Goal: Task Accomplishment & Management: Manage account settings

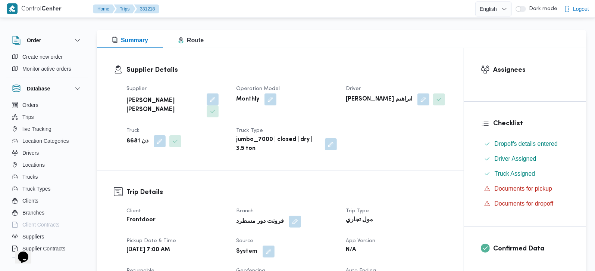
scroll to position [131, 0]
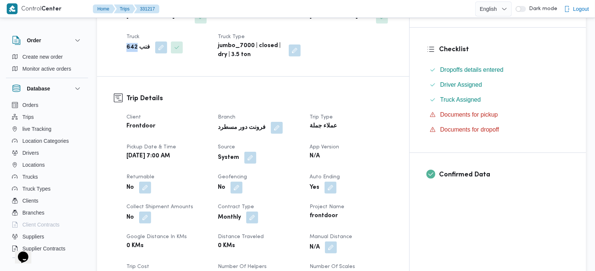
scroll to position [351, 0]
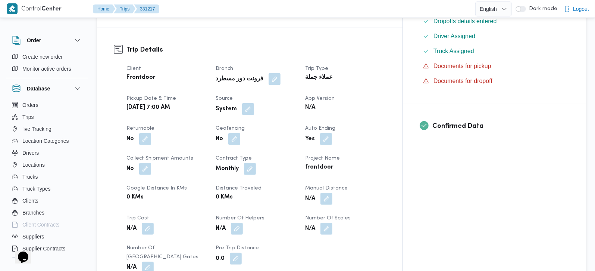
scroll to position [240, 0]
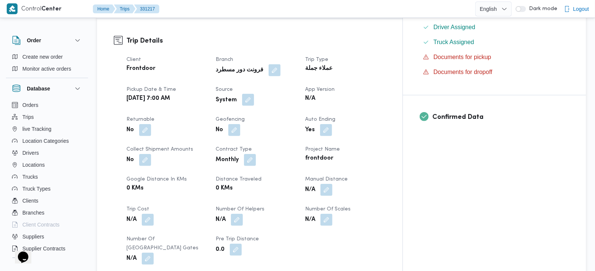
click at [254, 94] on button "button" at bounding box center [248, 100] width 12 height 12
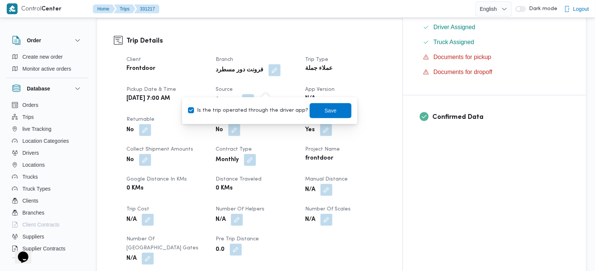
click at [255, 106] on label "Is the trip operated through the driver app?" at bounding box center [248, 110] width 120 height 9
checkbox input "false"
click at [325, 113] on span "Save" at bounding box center [331, 110] width 12 height 9
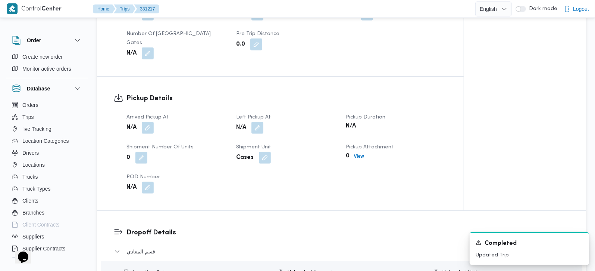
scroll to position [503, 0]
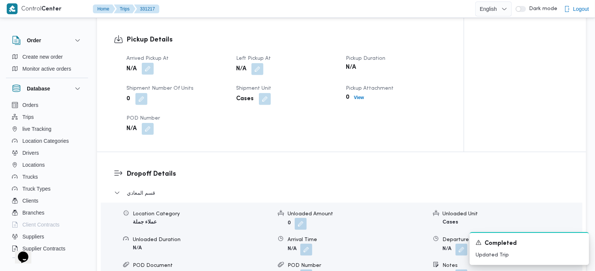
click at [148, 63] on button "button" at bounding box center [148, 69] width 12 height 12
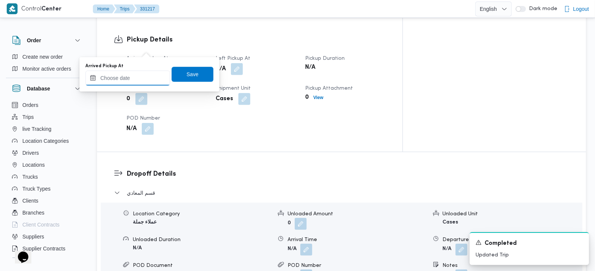
click at [134, 79] on input "Arrived Pickup At" at bounding box center [127, 78] width 85 height 15
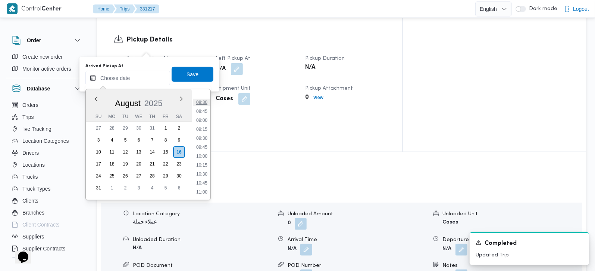
scroll to position [257, 0]
drag, startPoint x: 205, startPoint y: 110, endPoint x: 202, endPoint y: 97, distance: 12.5
click at [205, 110] on li "07:30" at bounding box center [201, 110] width 17 height 7
type input "16/08/2025 07:30"
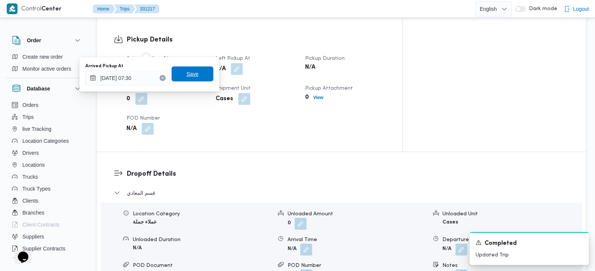
click at [191, 77] on span "Save" at bounding box center [193, 73] width 12 height 9
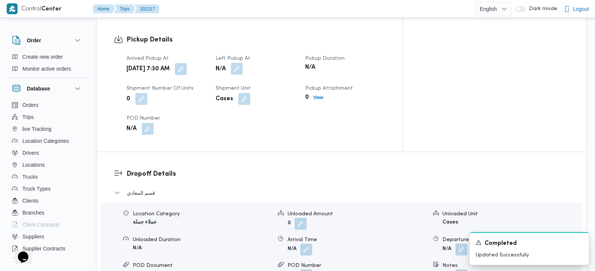
click at [243, 63] on button "button" at bounding box center [237, 69] width 12 height 12
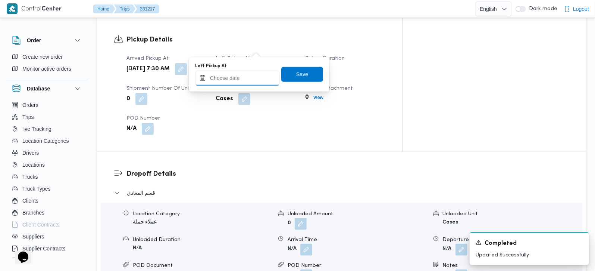
click at [247, 84] on input "Left Pickup At" at bounding box center [237, 78] width 85 height 15
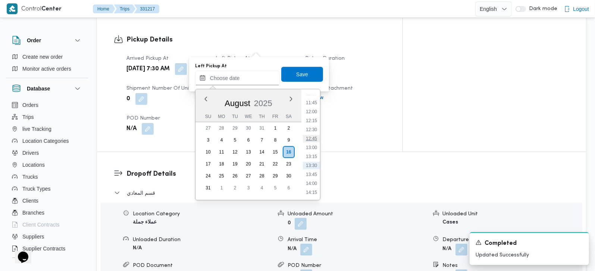
scroll to position [433, 0]
drag, startPoint x: 314, startPoint y: 147, endPoint x: 314, endPoint y: 138, distance: 9.7
click at [314, 147] on li "13:30" at bounding box center [311, 149] width 17 height 7
type input "16/08/2025 13:30"
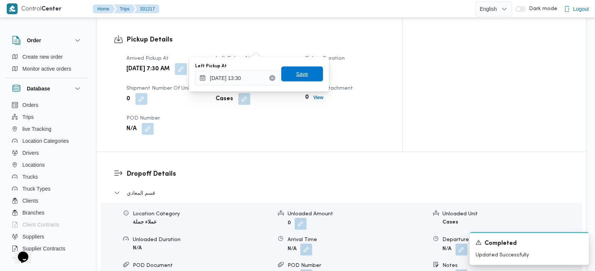
click at [296, 73] on span "Save" at bounding box center [302, 73] width 12 height 9
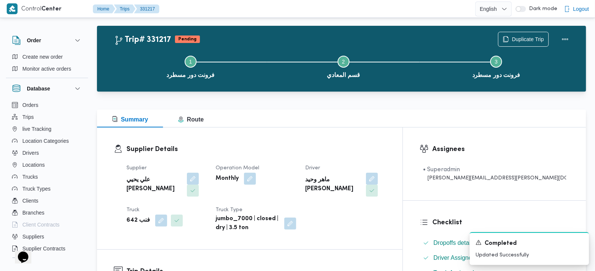
scroll to position [0, 0]
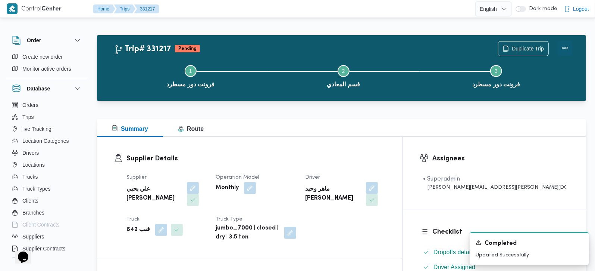
click at [570, 45] on button "Actions" at bounding box center [565, 48] width 15 height 15
click at [373, 126] on div "Summary Route" at bounding box center [341, 128] width 489 height 18
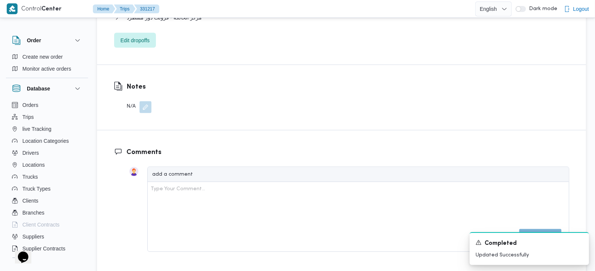
scroll to position [790, 0]
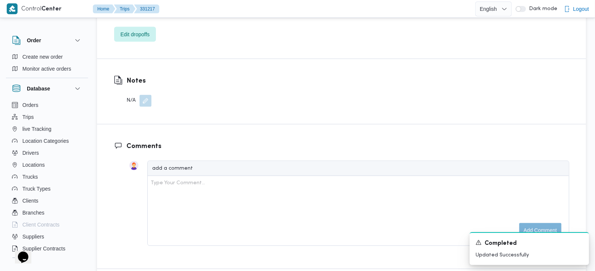
click at [146, 95] on button "button" at bounding box center [146, 101] width 12 height 12
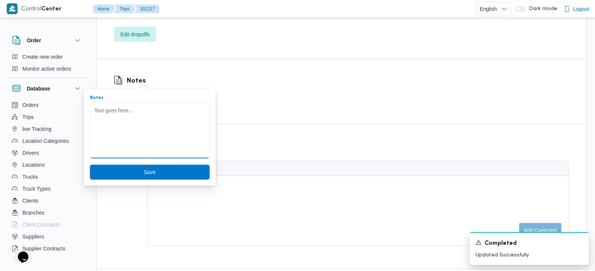
click at [130, 119] on textarea "Notes" at bounding box center [150, 130] width 120 height 56
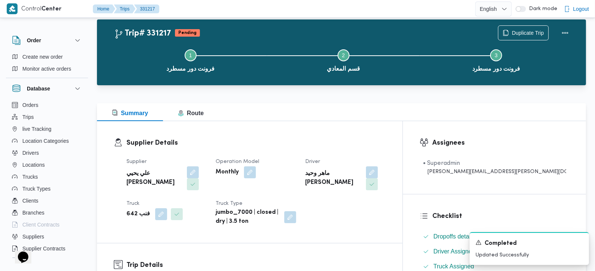
scroll to position [0, 0]
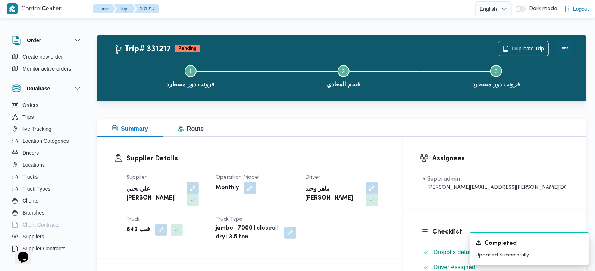
click at [564, 48] on button "Actions" at bounding box center [565, 48] width 15 height 15
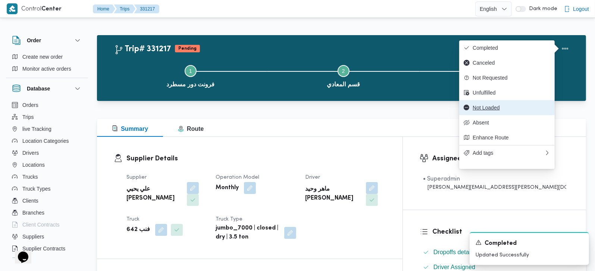
click at [496, 110] on span "Not Loaded" at bounding box center [512, 108] width 78 height 6
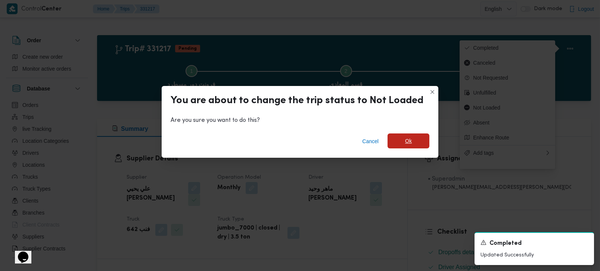
click at [390, 140] on span "Ok" at bounding box center [408, 140] width 42 height 15
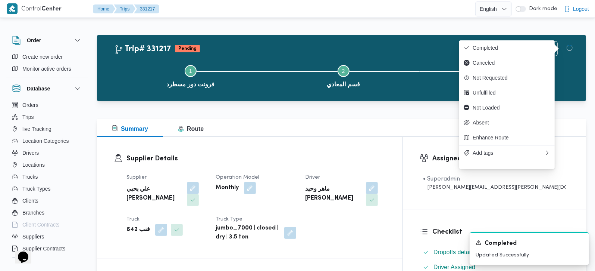
click at [336, 126] on div "Summary Route" at bounding box center [341, 128] width 489 height 18
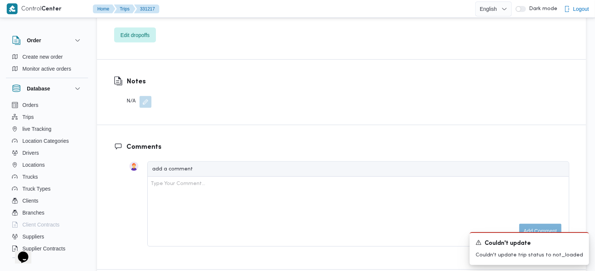
scroll to position [790, 0]
click at [149, 95] on button "button" at bounding box center [146, 101] width 12 height 12
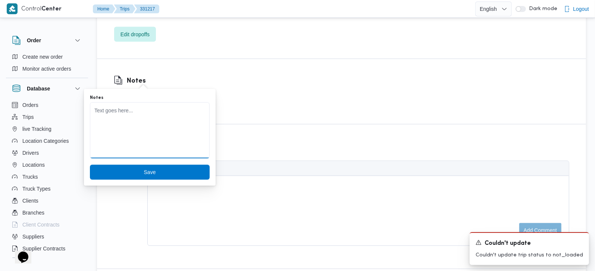
click at [126, 122] on textarea "Notes" at bounding box center [150, 130] width 120 height 56
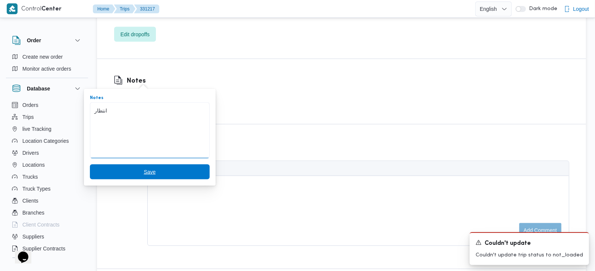
type textarea "انتظار"
click at [127, 167] on span "Save" at bounding box center [150, 171] width 120 height 15
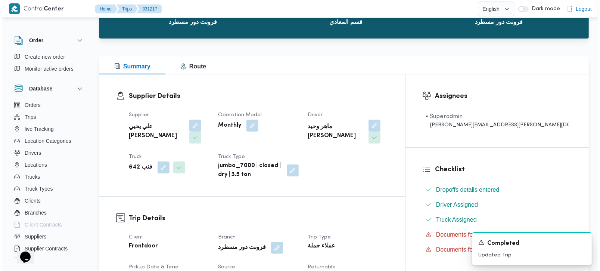
scroll to position [0, 0]
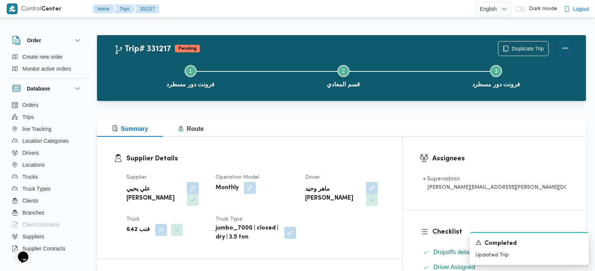
click at [569, 41] on button "Actions" at bounding box center [565, 48] width 15 height 15
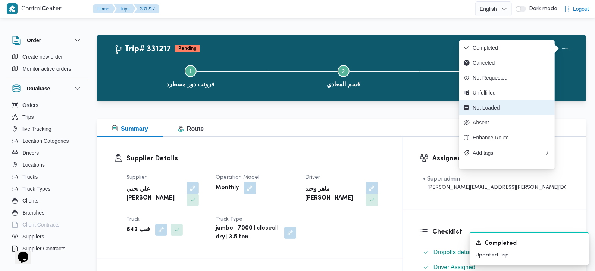
click at [490, 110] on span "Not Loaded" at bounding box center [512, 108] width 78 height 6
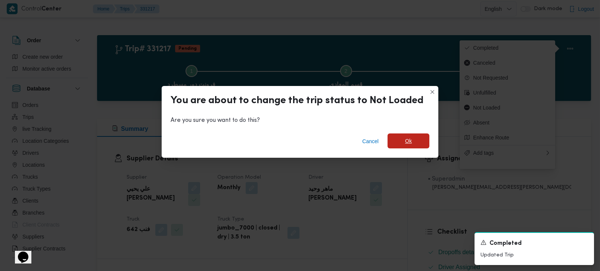
click at [405, 146] on span "Ok" at bounding box center [408, 140] width 42 height 15
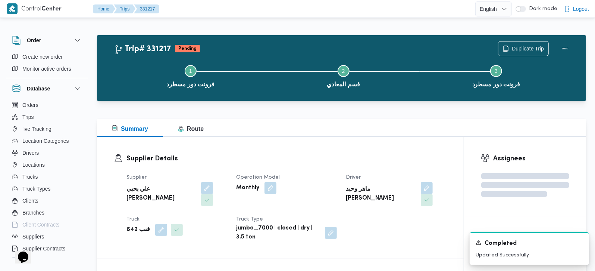
click at [349, 127] on div "Summary Route" at bounding box center [341, 128] width 489 height 18
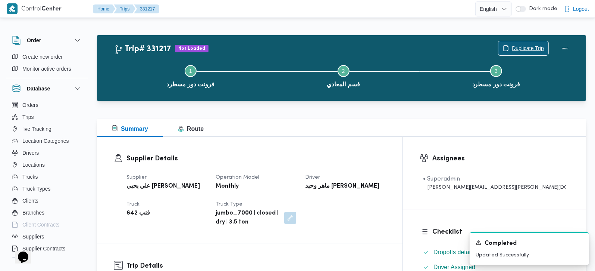
click at [521, 40] on div "Duplicate Trip" at bounding box center [536, 49] width 84 height 24
click at [528, 47] on span "Duplicate Trip" at bounding box center [528, 48] width 32 height 9
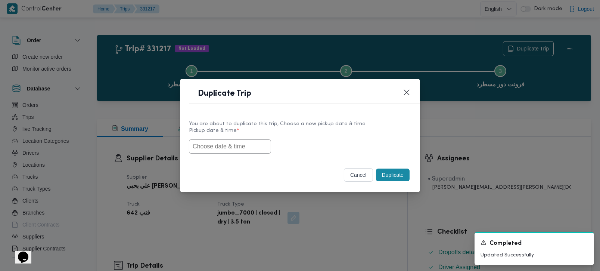
click at [252, 147] on input "text" at bounding box center [230, 146] width 82 height 14
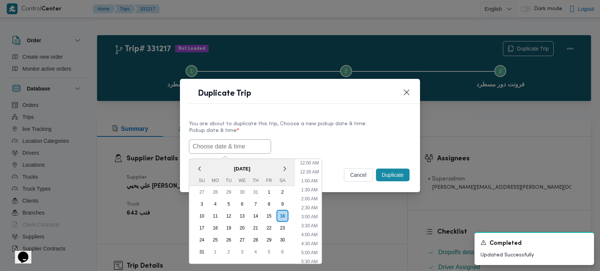
scroll to position [195, 0]
click at [206, 166] on span "[DATE]" at bounding box center [242, 168] width 106 height 13
click at [202, 225] on div "17" at bounding box center [201, 227] width 14 height 14
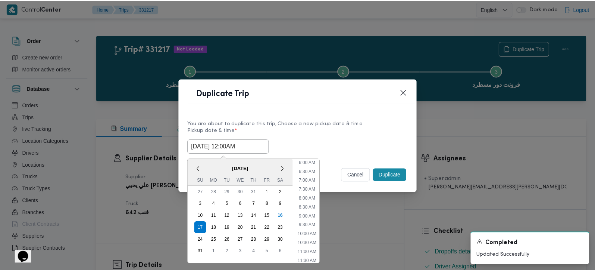
scroll to position [107, 0]
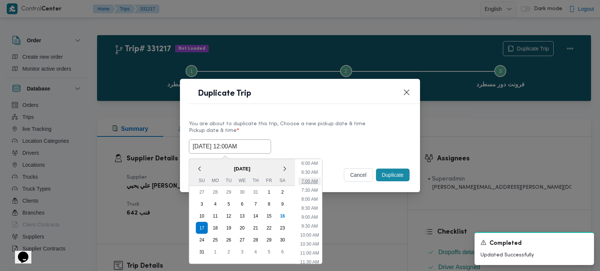
click at [311, 181] on li "7:00 AM" at bounding box center [309, 180] width 22 height 7
type input "[DATE] 7:00AM"
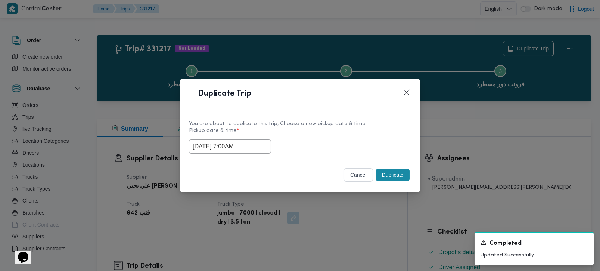
drag, startPoint x: 245, startPoint y: 151, endPoint x: 172, endPoint y: 150, distance: 73.2
click at [172, 150] on div "Duplicate Trip You are about to duplicate this trip, Choose a new pickup date &…" at bounding box center [300, 135] width 600 height 271
click at [362, 155] on div "You are about to duplicate this trip, Choose a new pickup date & time Pickup da…" at bounding box center [300, 137] width 240 height 48
click at [394, 179] on button "Duplicate" at bounding box center [393, 174] width 34 height 13
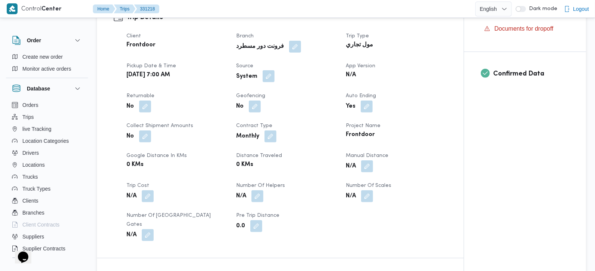
click at [268, 70] on button "button" at bounding box center [269, 76] width 12 height 12
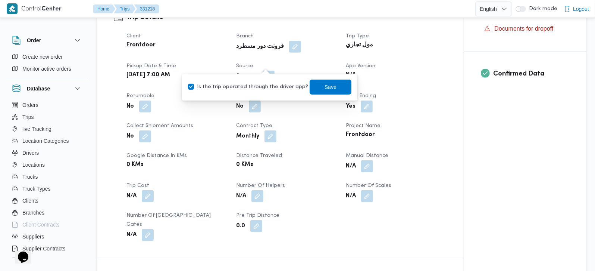
click at [267, 84] on label "Is the trip operated through the driver app?" at bounding box center [248, 86] width 120 height 9
checkbox input "false"
click at [310, 85] on span "Save" at bounding box center [331, 86] width 42 height 15
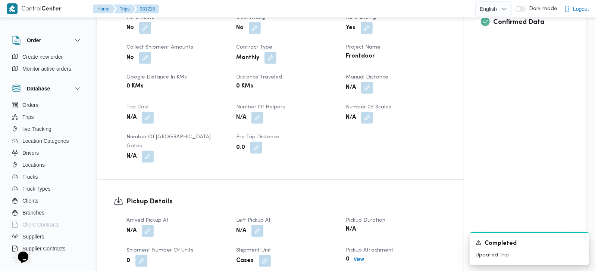
scroll to position [439, 0]
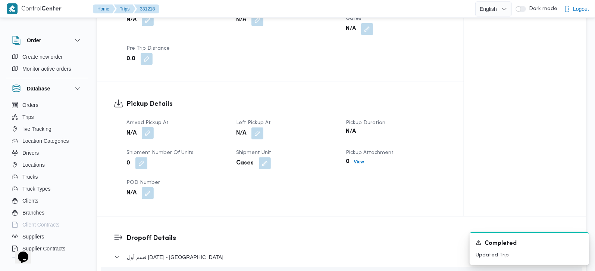
click at [152, 127] on button "button" at bounding box center [148, 133] width 12 height 12
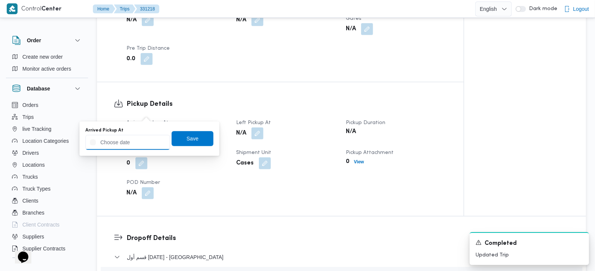
click at [144, 137] on input "Arrived Pickup At" at bounding box center [127, 142] width 85 height 15
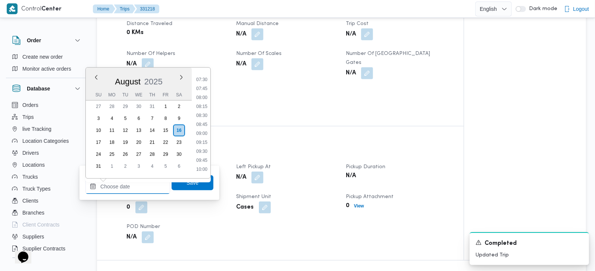
scroll to position [257, 0]
click at [206, 91] on li "07:30" at bounding box center [201, 88] width 17 height 7
type input "16/08/2025 07:30"
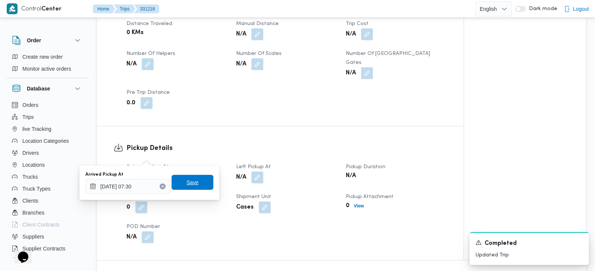
click at [187, 182] on span "Save" at bounding box center [193, 182] width 12 height 9
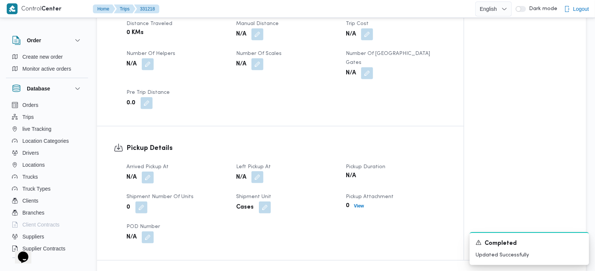
click at [259, 171] on button "button" at bounding box center [258, 177] width 12 height 12
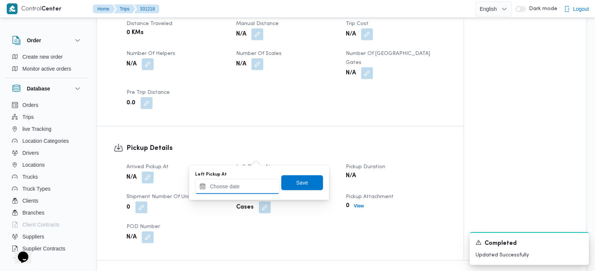
drag, startPoint x: 253, startPoint y: 188, endPoint x: 259, endPoint y: 184, distance: 6.9
click at [253, 188] on input "Left Pickup At" at bounding box center [237, 186] width 85 height 15
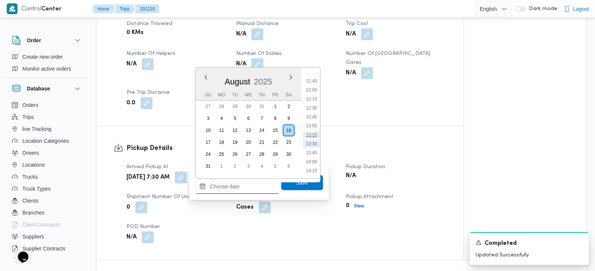
scroll to position [433, 0]
click at [312, 127] on li "13:30" at bounding box center [311, 127] width 17 height 7
type input "16/08/2025 13:30"
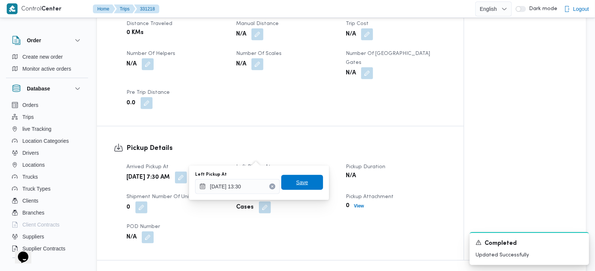
click at [297, 178] on span "Save" at bounding box center [302, 182] width 12 height 9
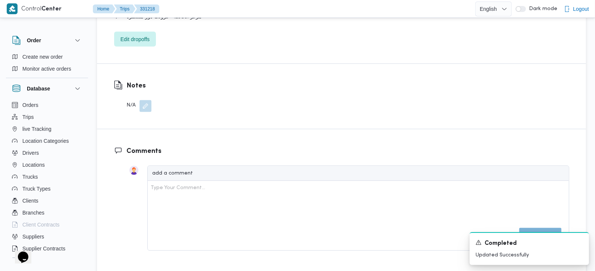
scroll to position [790, 0]
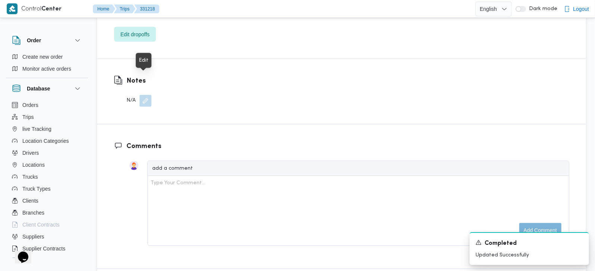
click at [146, 95] on button "button" at bounding box center [146, 101] width 12 height 12
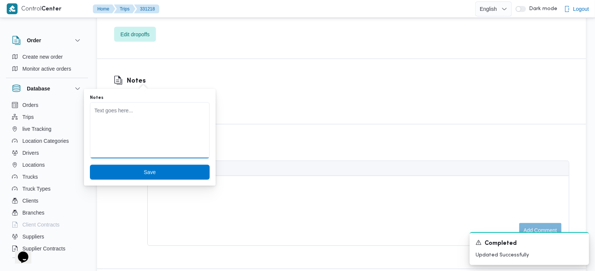
click at [128, 126] on textarea "Notes" at bounding box center [150, 130] width 120 height 56
paste textarea "انتظار"
type textarea "انتظار"
click at [144, 172] on span "Save" at bounding box center [150, 171] width 12 height 9
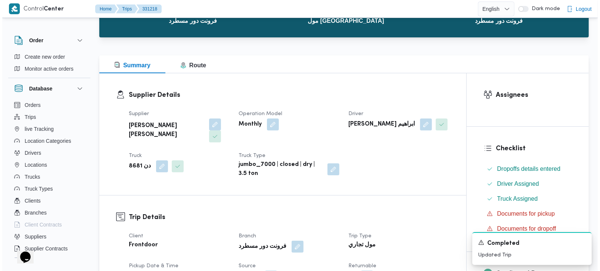
scroll to position [0, 0]
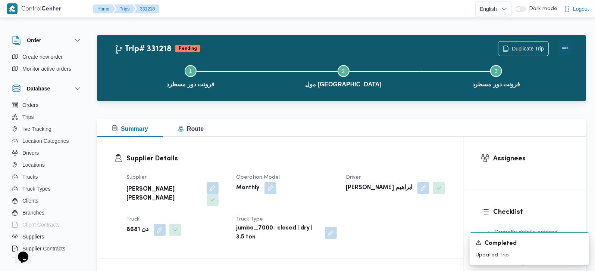
click at [563, 48] on button "Actions" at bounding box center [565, 48] width 15 height 15
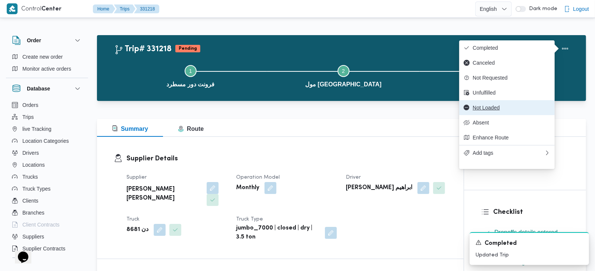
click at [489, 115] on button "Not Loaded" at bounding box center [507, 107] width 96 height 15
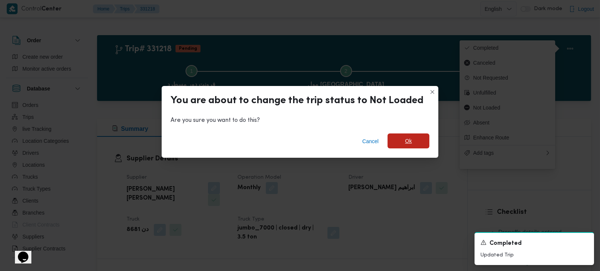
click at [419, 139] on span "Ok" at bounding box center [408, 140] width 42 height 15
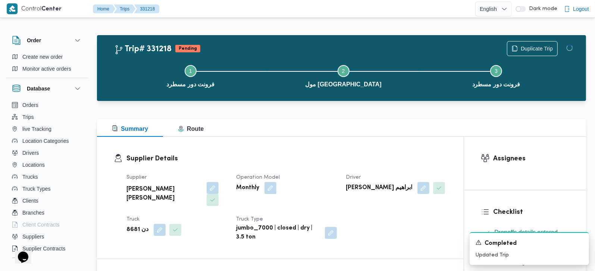
click at [377, 138] on div "Supplier Details Supplier عليوه سراج الدين عليوه محمد Operation Model Monthly D…" at bounding box center [280, 198] width 367 height 122
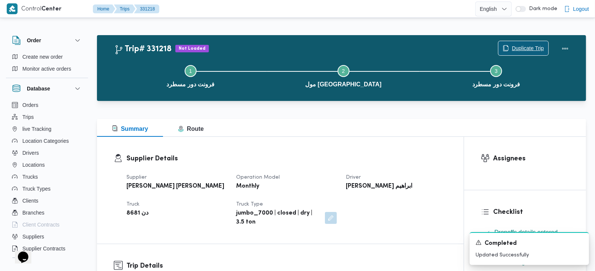
click at [515, 45] on span "Duplicate Trip" at bounding box center [528, 48] width 32 height 9
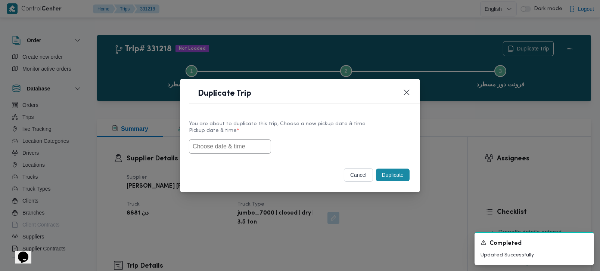
click at [215, 142] on input "text" at bounding box center [230, 146] width 82 height 14
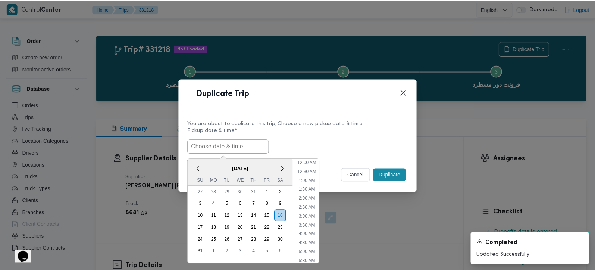
scroll to position [195, 0]
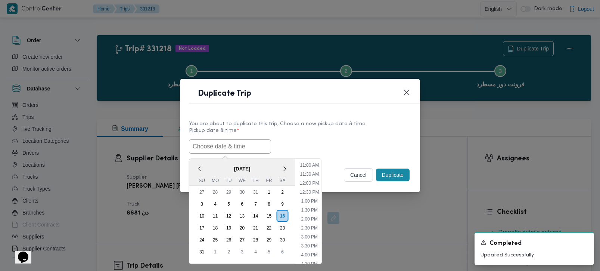
paste input "[DATE] 7:00AM"
type input "[DATE] 7:00AM"
click at [283, 146] on div "17/08/2025 7:00AM < August 2025 > Su Mo Tu We Th Fr Sa 27 28 29 30 31 1 2 3 4 5…" at bounding box center [300, 146] width 222 height 14
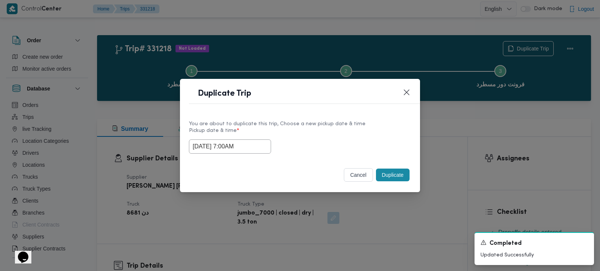
click at [383, 174] on button "Duplicate" at bounding box center [393, 174] width 34 height 13
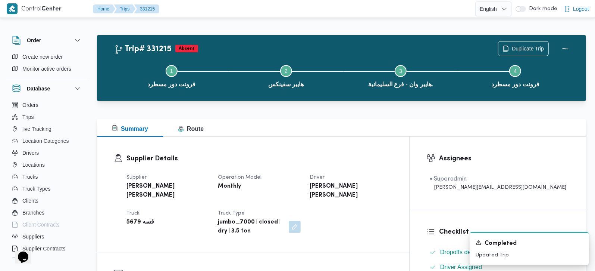
click at [147, 184] on b "[PERSON_NAME] [PERSON_NAME]" at bounding box center [167, 191] width 81 height 18
click at [147, 184] on b "محمد هاني محمد جوده محمود" at bounding box center [167, 191] width 81 height 18
copy div "محمد هاني محمد جوده محمود"
click at [380, 184] on b "ابراهيم جبريل محمد احمد جمعه" at bounding box center [350, 191] width 81 height 18
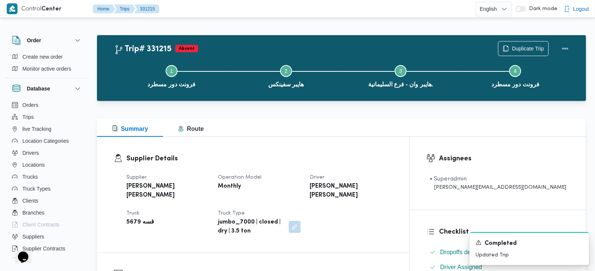
click at [380, 184] on b "ابراهيم جبريل محمد احمد جمعه" at bounding box center [350, 191] width 81 height 18
copy div "ابراهيم جبريل محمد احمد جمعه"
click at [133, 218] on b "قسه 5679" at bounding box center [141, 222] width 28 height 9
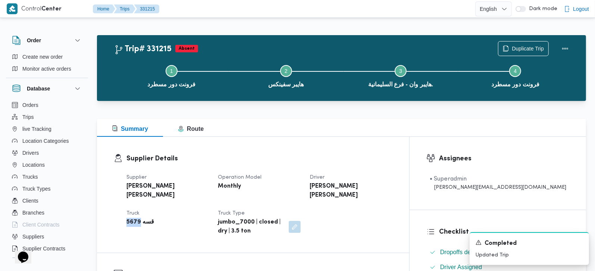
copy b "5679"
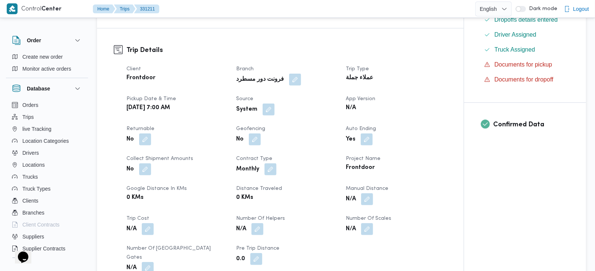
scroll to position [220, 0]
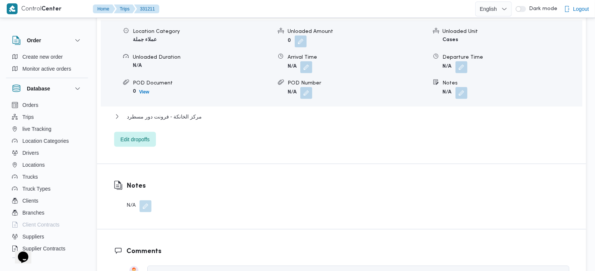
scroll to position [747, 0]
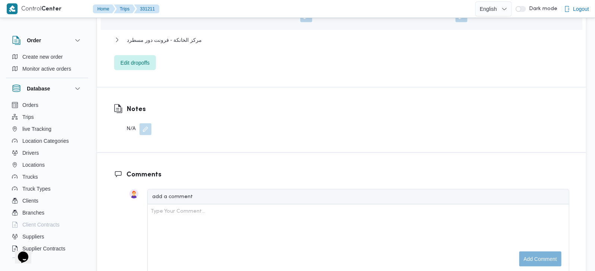
click at [143, 123] on button "button" at bounding box center [146, 129] width 12 height 12
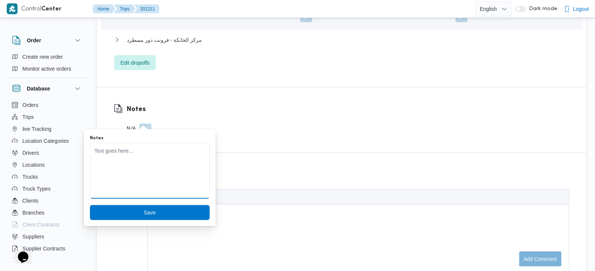
click at [137, 155] on textarea "Notes" at bounding box center [150, 171] width 120 height 56
paste textarea "انتظار"
type textarea "انتظار"
click at [151, 209] on span "Save" at bounding box center [150, 212] width 120 height 15
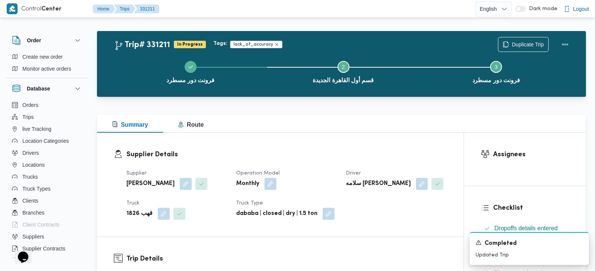
scroll to position [0, 0]
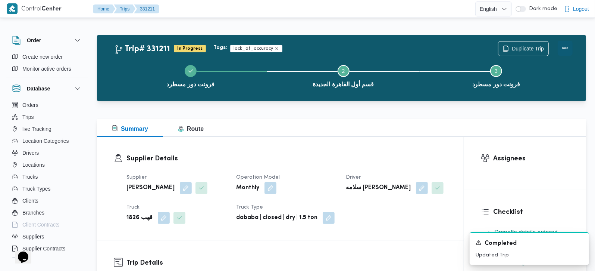
click at [564, 46] on button "Actions" at bounding box center [565, 48] width 15 height 15
click at [389, 122] on div "Summary Route" at bounding box center [341, 128] width 489 height 18
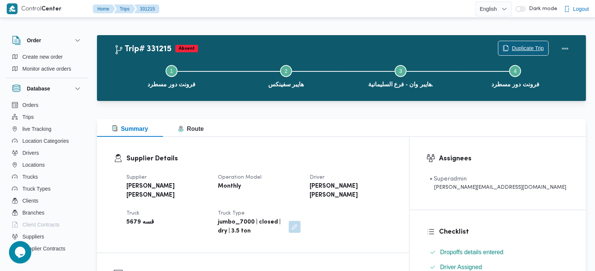
click at [507, 49] on icon "button" at bounding box center [506, 48] width 6 height 6
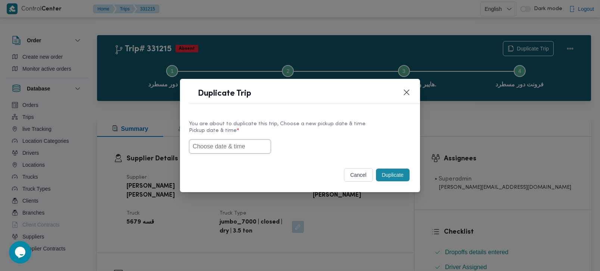
click at [262, 140] on input "text" at bounding box center [230, 146] width 82 height 14
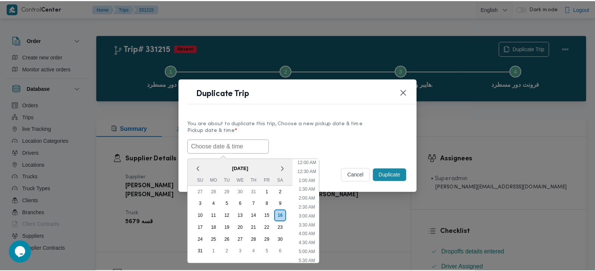
scroll to position [195, 0]
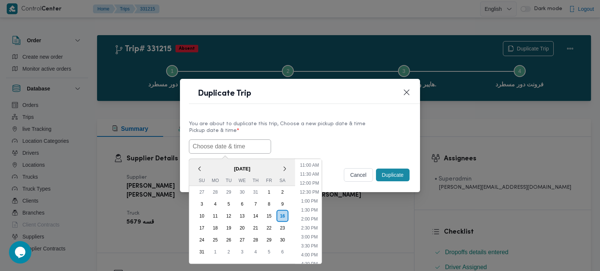
paste input "[DATE] 7:00AM"
type input "[DATE] 7:00AM"
click at [327, 123] on div "You are about to duplicate this trip, Choose a new pickup date & time" at bounding box center [300, 124] width 222 height 8
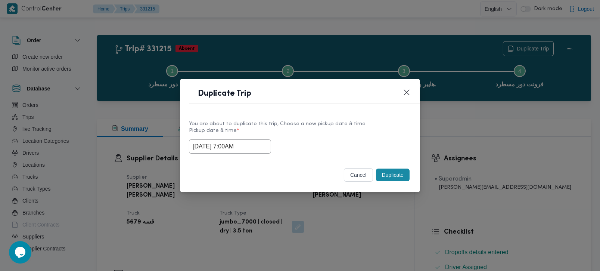
click at [390, 177] on button "Duplicate" at bounding box center [393, 174] width 34 height 13
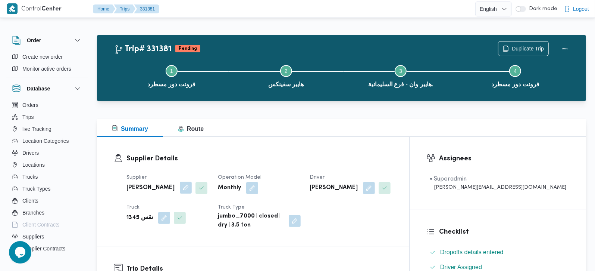
drag, startPoint x: 196, startPoint y: 183, endPoint x: 194, endPoint y: 193, distance: 10.6
click at [192, 183] on button "button" at bounding box center [186, 187] width 12 height 12
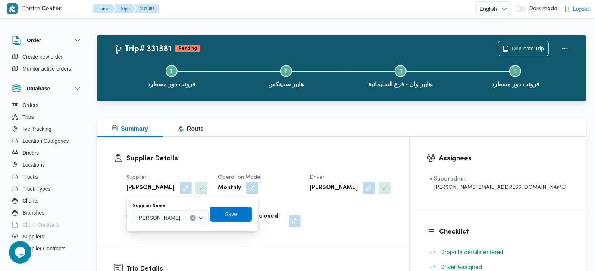
click at [196, 218] on button "Clear input" at bounding box center [193, 218] width 6 height 6
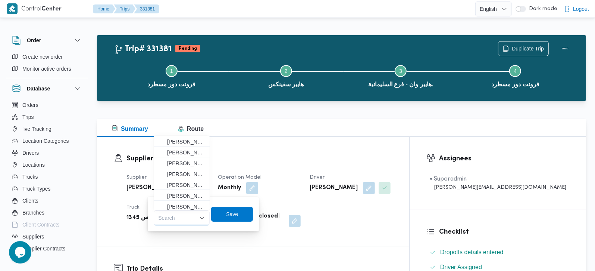
paste input "[PERSON_NAME] [PERSON_NAME]"
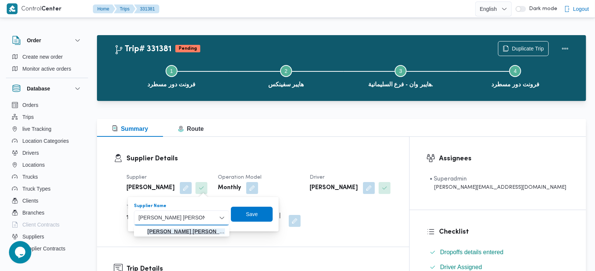
type input "[PERSON_NAME] [PERSON_NAME]"
click at [194, 230] on mark "[PERSON_NAME] [PERSON_NAME]" at bounding box center [191, 231] width 89 height 6
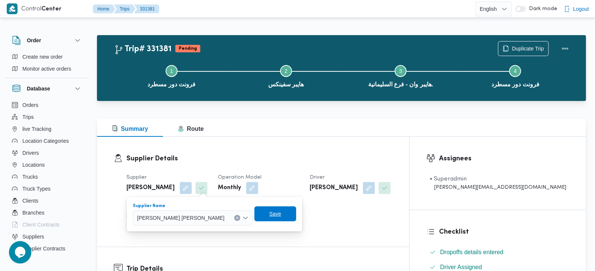
click at [255, 221] on div "Supplier Name محمد هاني محمد جوده محمود Combo box. Selected. محمد هاني محمد جود…" at bounding box center [214, 214] width 165 height 24
click at [269, 217] on span "Save" at bounding box center [275, 213] width 12 height 9
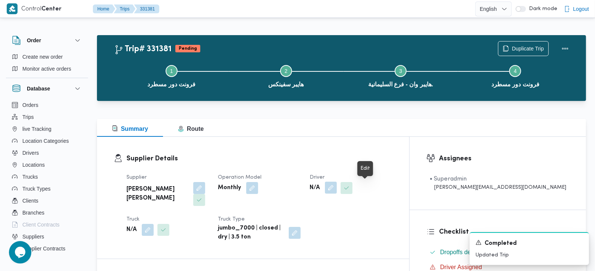
click at [337, 187] on button "button" at bounding box center [331, 187] width 12 height 12
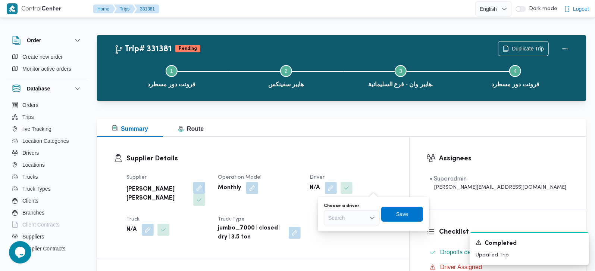
click at [349, 219] on div "Search" at bounding box center [352, 217] width 56 height 15
paste input "ابراهيم جبريل محمد احمد جمعه"
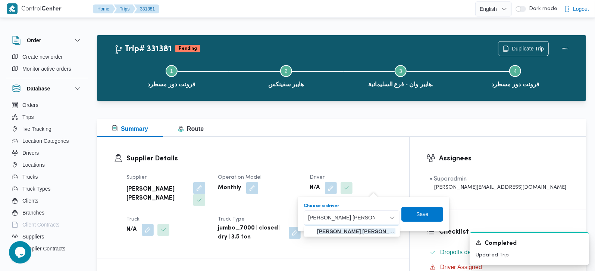
type input "ابراهيم جبريل محمد احمد جمعه"
click at [352, 230] on mark "ابراهيم جبريل محمد احمد جمعه" at bounding box center [361, 231] width 89 height 6
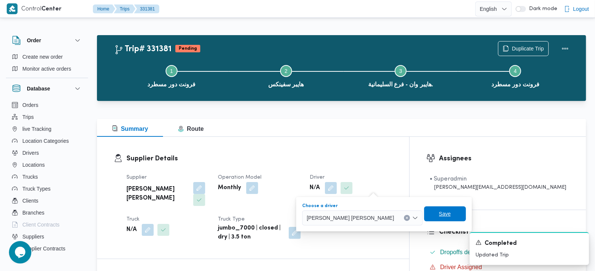
click at [434, 211] on span "Save" at bounding box center [445, 213] width 42 height 15
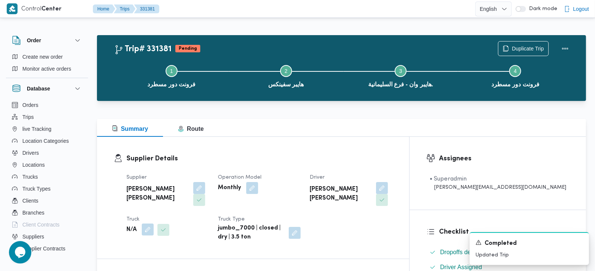
click at [150, 223] on button "button" at bounding box center [148, 229] width 12 height 12
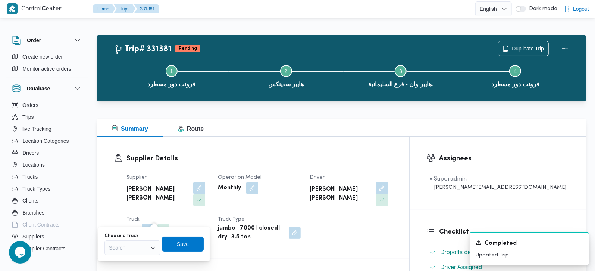
click at [137, 248] on div "Search" at bounding box center [133, 247] width 56 height 15
paste input "5679"
type input "5679"
click at [130, 231] on span "قسه 5679 | null" at bounding box center [137, 234] width 38 height 9
click at [189, 241] on span "Save" at bounding box center [189, 243] width 12 height 9
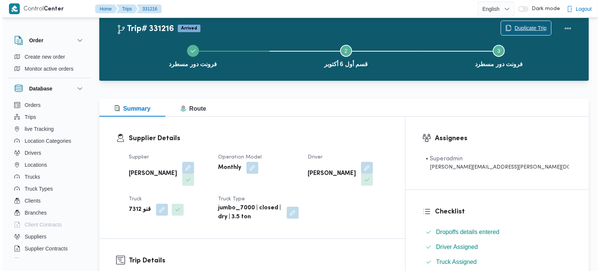
scroll to position [20, 0]
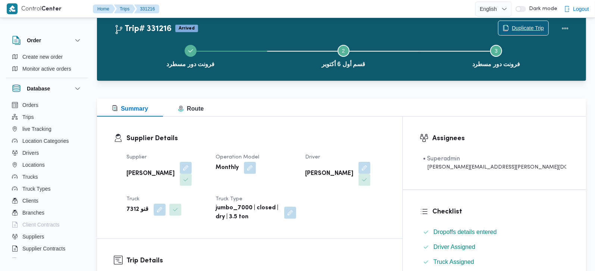
click at [515, 31] on span "Duplicate Trip" at bounding box center [528, 28] width 32 height 9
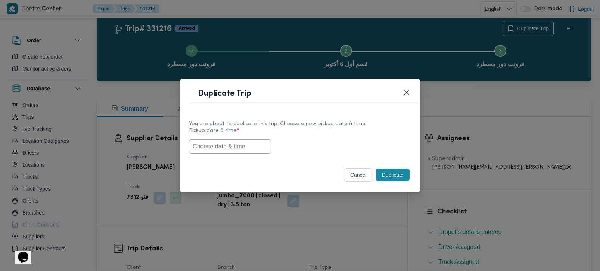
scroll to position [0, 0]
click at [203, 143] on input "text" at bounding box center [230, 146] width 82 height 14
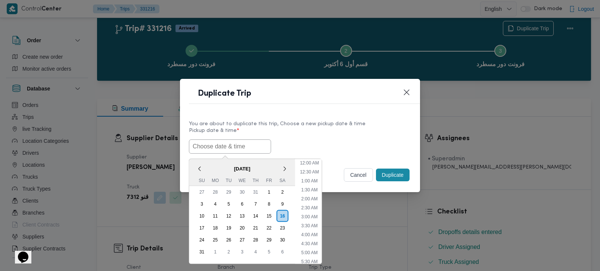
scroll to position [195, 0]
click at [207, 163] on span "[DATE]" at bounding box center [242, 168] width 106 height 13
click at [199, 225] on div "17" at bounding box center [201, 227] width 14 height 14
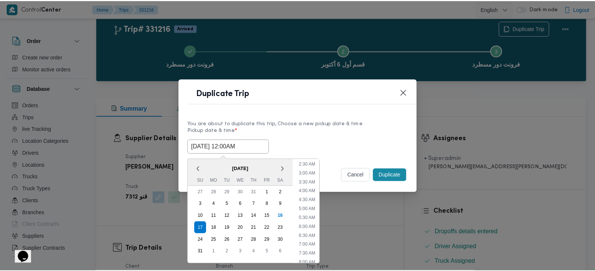
scroll to position [44, 0]
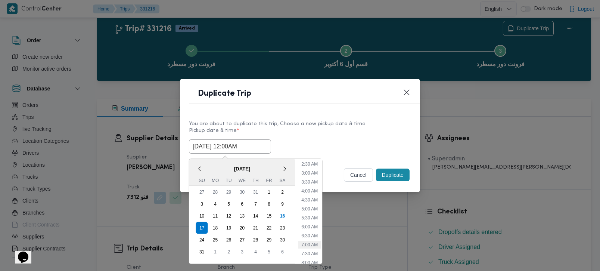
click at [313, 240] on li "7:00 AM" at bounding box center [309, 243] width 22 height 7
type input "[DATE] 7:00AM"
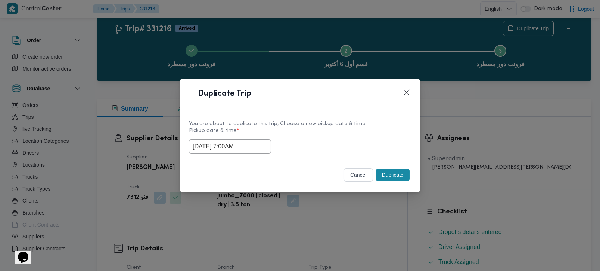
drag, startPoint x: 247, startPoint y: 147, endPoint x: 147, endPoint y: 147, distance: 100.0
click at [148, 147] on div "Duplicate Trip You are about to duplicate this trip, Choose a new pickup date &…" at bounding box center [300, 135] width 600 height 271
click at [391, 177] on button "Duplicate" at bounding box center [393, 174] width 34 height 13
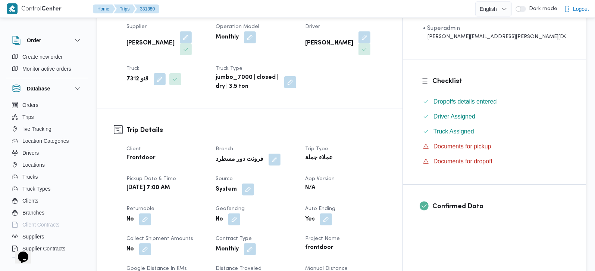
scroll to position [152, 0]
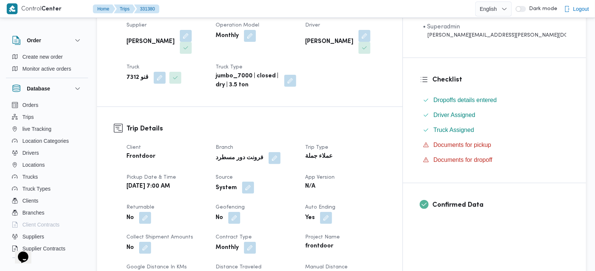
click at [254, 181] on button "button" at bounding box center [248, 187] width 12 height 12
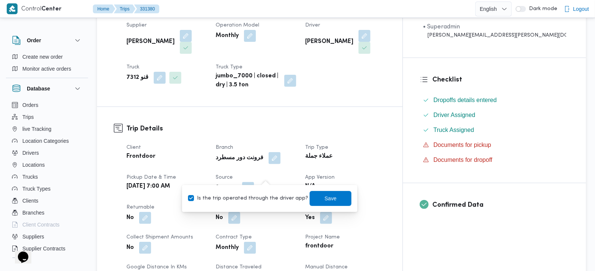
click at [265, 197] on label "Is the trip operated through the driver app?" at bounding box center [248, 198] width 120 height 9
checkbox input "false"
click at [315, 197] on span "Save" at bounding box center [331, 197] width 42 height 15
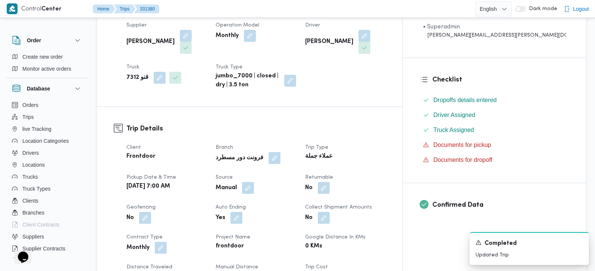
scroll to position [0, 0]
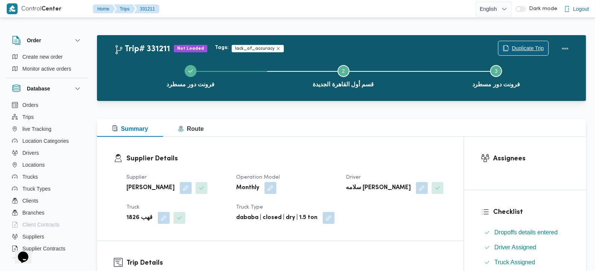
click at [527, 43] on span "Duplicate Trip" at bounding box center [524, 48] width 50 height 14
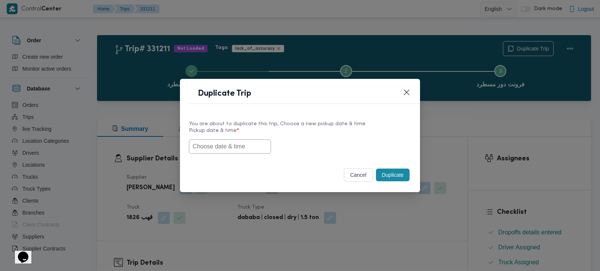
click at [244, 143] on input "text" at bounding box center [230, 146] width 82 height 14
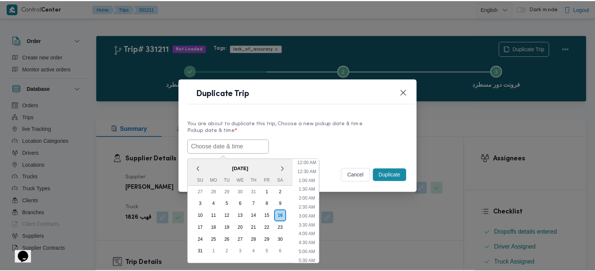
scroll to position [195, 0]
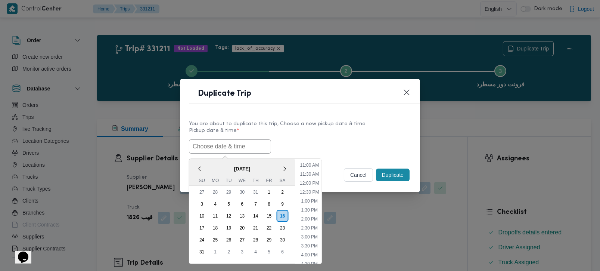
paste input "[DATE] 7:00AM"
type input "[DATE] 7:00AM"
drag, startPoint x: 310, startPoint y: 138, endPoint x: 330, endPoint y: 146, distance: 22.1
click at [310, 139] on div "17/08/2025 7:00AM < August 2025 > Su Mo Tu We Th Fr Sa 27 28 29 30 31 1 2 3 4 5…" at bounding box center [300, 146] width 222 height 14
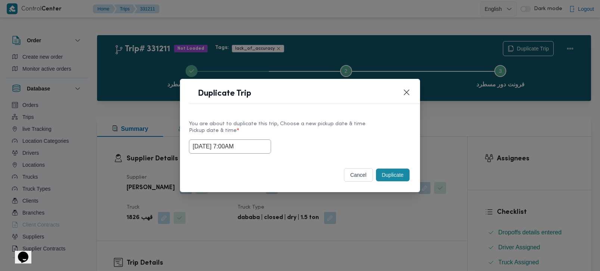
click at [386, 171] on button "Duplicate" at bounding box center [393, 174] width 34 height 13
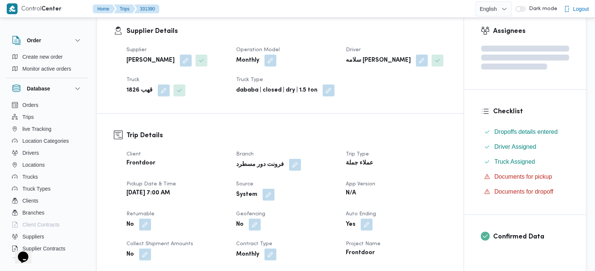
scroll to position [131, 0]
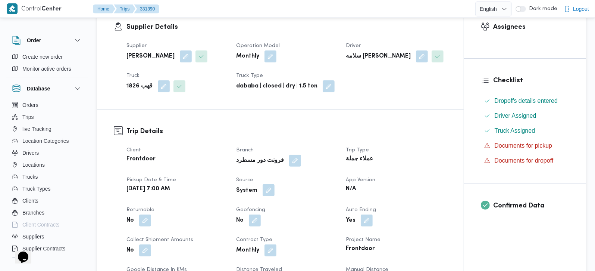
click at [271, 190] on button "button" at bounding box center [269, 190] width 12 height 12
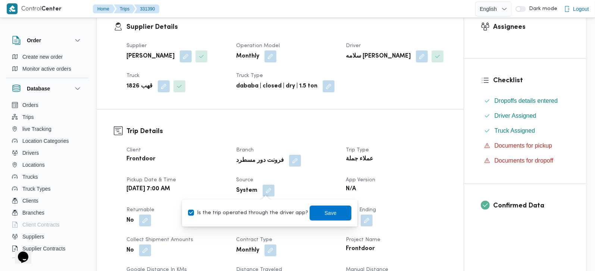
click at [258, 218] on div "Is the trip operated through the driver app? Save" at bounding box center [269, 213] width 165 height 16
click at [275, 208] on label "Is the trip operated through the driver app?" at bounding box center [248, 212] width 120 height 9
checkbox input "false"
click at [311, 215] on span "Save" at bounding box center [331, 212] width 42 height 15
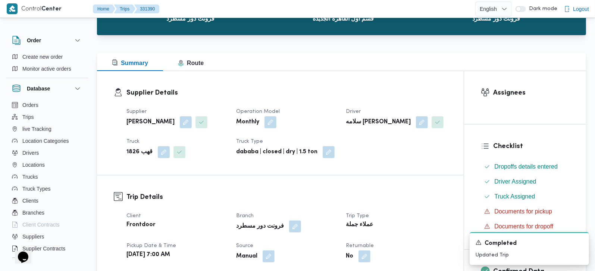
scroll to position [0, 0]
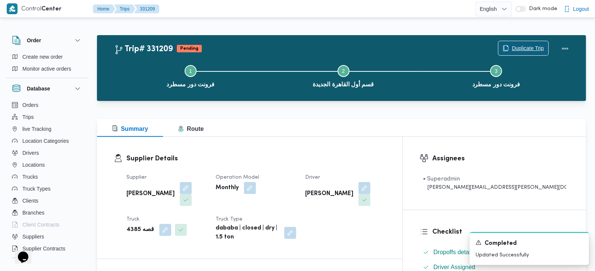
click at [530, 49] on span "Duplicate Trip" at bounding box center [528, 48] width 32 height 9
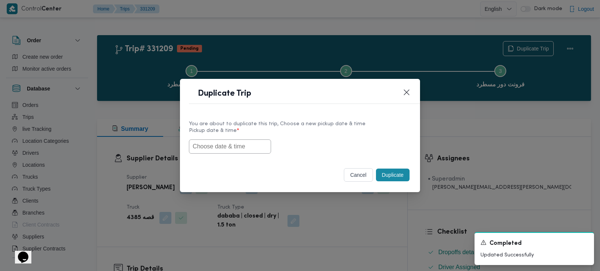
click at [236, 153] on input "text" at bounding box center [230, 146] width 82 height 14
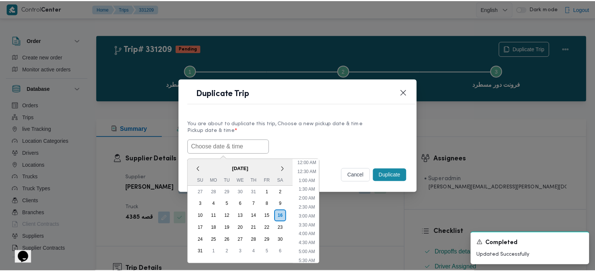
scroll to position [195, 0]
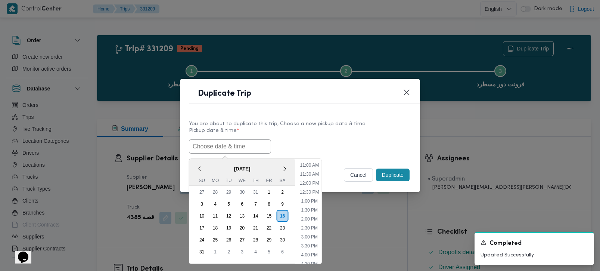
paste input "[DATE] 7:00AM"
type input "[DATE] 7:00AM"
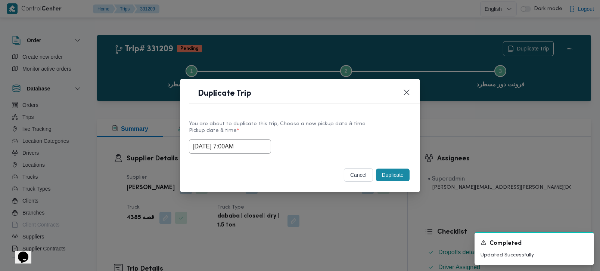
click at [358, 134] on label "Pickup date & time *" at bounding box center [300, 134] width 222 height 12
click at [380, 176] on button "Duplicate" at bounding box center [393, 174] width 34 height 13
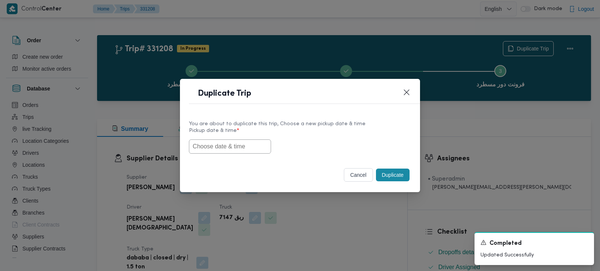
click at [243, 146] on input "text" at bounding box center [230, 146] width 82 height 14
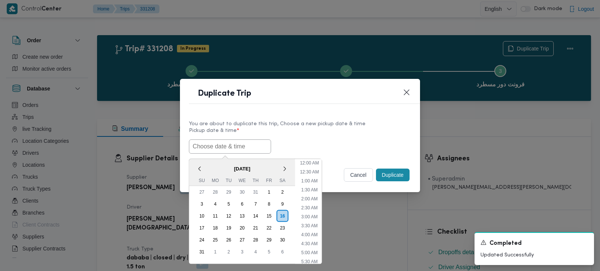
paste input "[DATE] 7:00AM"
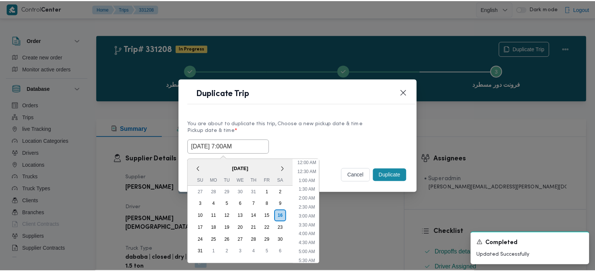
scroll to position [195, 0]
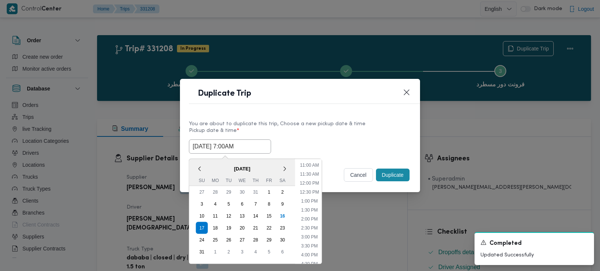
type input "[DATE] 7:00AM"
drag, startPoint x: 302, startPoint y: 135, endPoint x: 329, endPoint y: 148, distance: 29.7
click at [302, 135] on label "Pickup date & time *" at bounding box center [300, 134] width 222 height 12
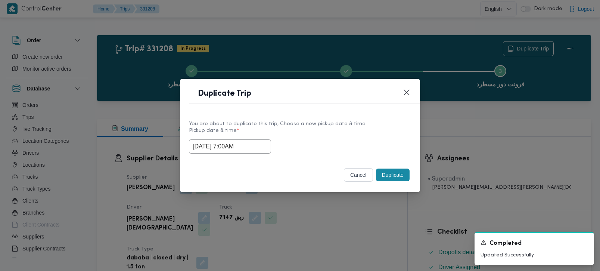
click at [390, 174] on button "Duplicate" at bounding box center [393, 174] width 34 height 13
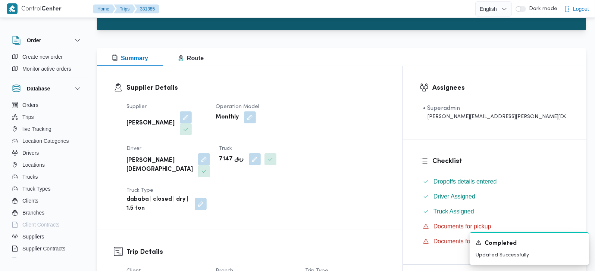
scroll to position [88, 0]
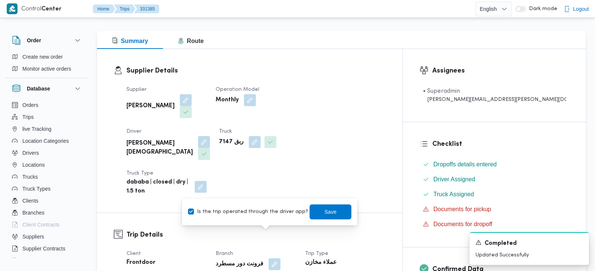
click at [268, 204] on div "Is the trip operated through the driver app? Save" at bounding box center [269, 211] width 165 height 16
click at [272, 210] on label "Is the trip operated through the driver app?" at bounding box center [248, 211] width 120 height 9
checkbox input "false"
click at [311, 210] on span "Save" at bounding box center [331, 211] width 42 height 15
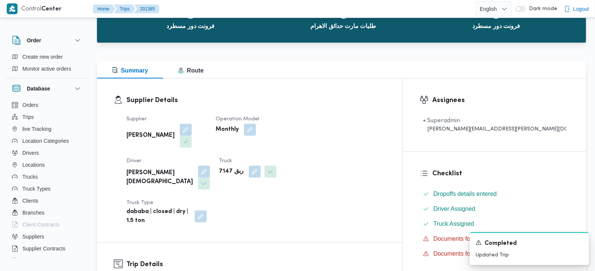
scroll to position [0, 0]
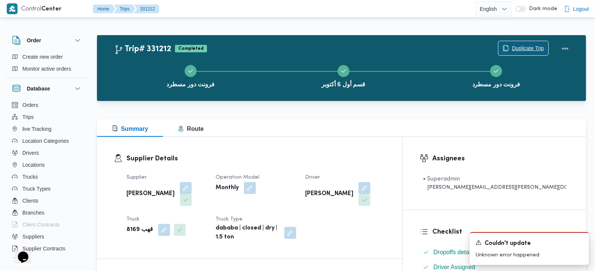
click at [524, 47] on span "Duplicate Trip" at bounding box center [528, 48] width 32 height 9
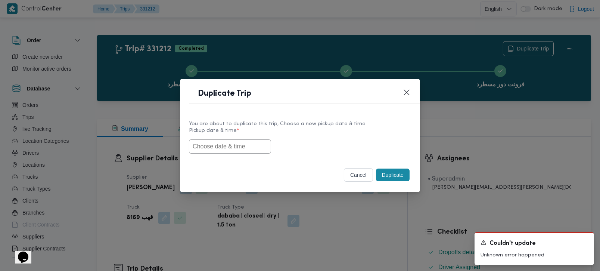
click at [224, 147] on input "text" at bounding box center [230, 146] width 82 height 14
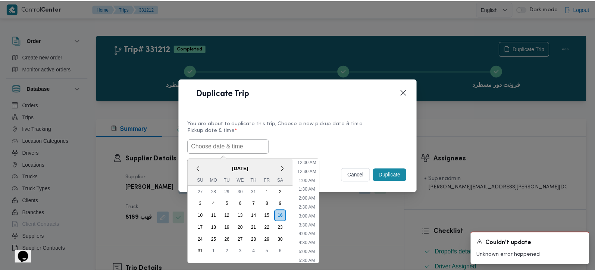
scroll to position [195, 0]
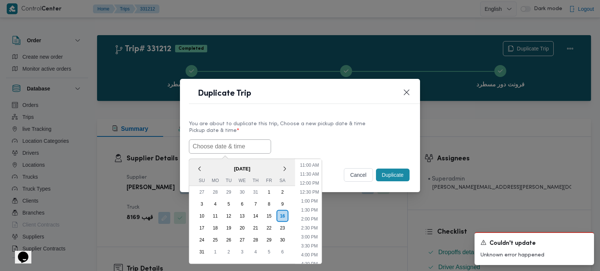
paste input "[DATE] 7:00AM"
type input "[DATE] 7:00AM"
click at [283, 130] on label "Pickup date & time *" at bounding box center [300, 134] width 222 height 12
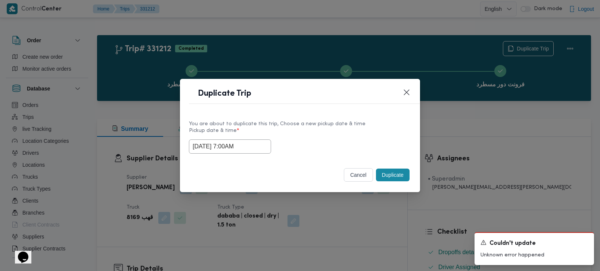
click at [393, 171] on button "Duplicate" at bounding box center [393, 174] width 34 height 13
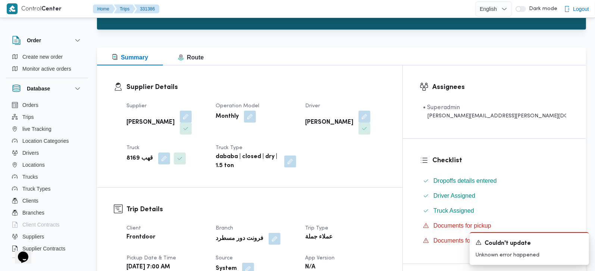
scroll to position [175, 0]
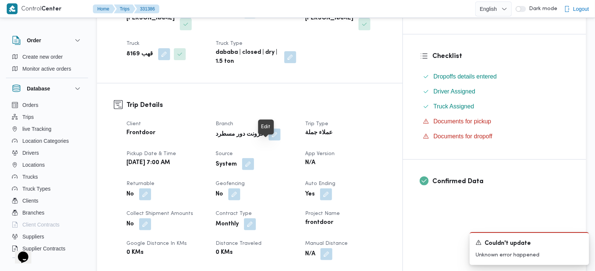
click at [254, 158] on button "button" at bounding box center [248, 164] width 12 height 12
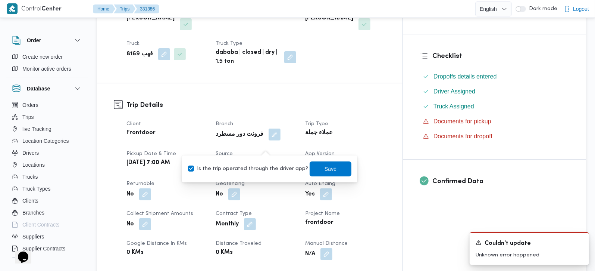
click at [263, 168] on label "Is the trip operated through the driver app?" at bounding box center [248, 168] width 120 height 9
checkbox input "false"
click at [322, 174] on span "Save" at bounding box center [331, 168] width 42 height 15
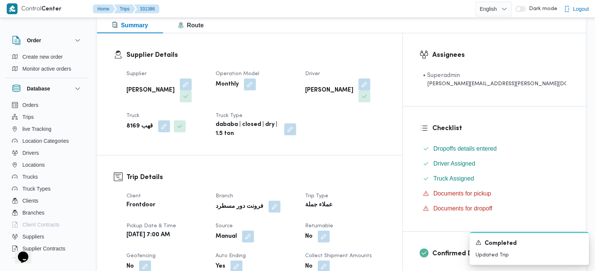
scroll to position [0, 0]
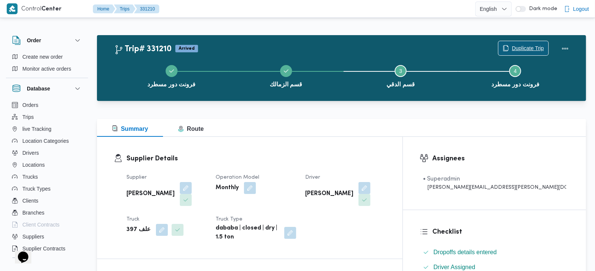
click at [512, 46] on span "Duplicate Trip" at bounding box center [528, 48] width 32 height 9
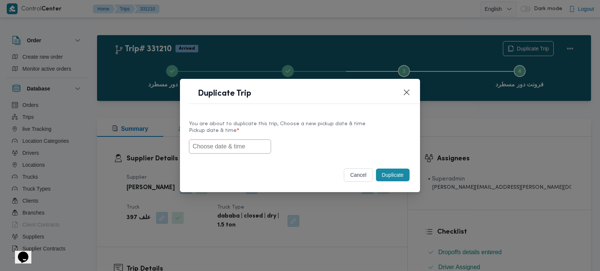
click at [233, 146] on input "text" at bounding box center [230, 146] width 82 height 14
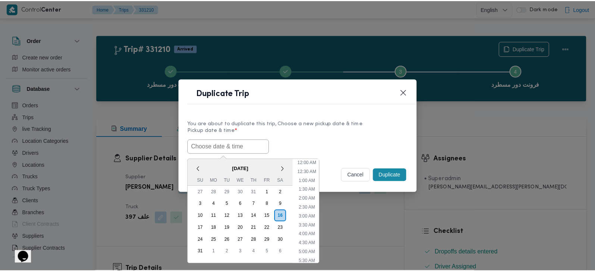
scroll to position [195, 0]
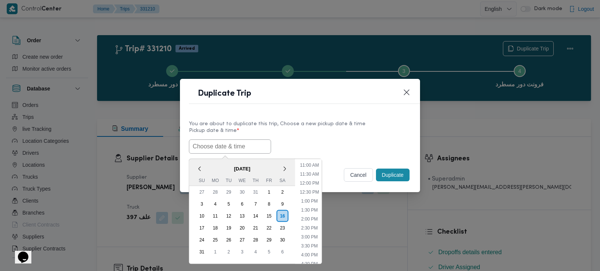
paste input "[DATE] 7:00AM"
type input "[DATE] 7:00AM"
click at [317, 146] on div "17/08/2025 7:00AM < August 2025 > Su Mo Tu We Th Fr Sa 27 28 29 30 31 1 2 3 4 5…" at bounding box center [300, 146] width 222 height 14
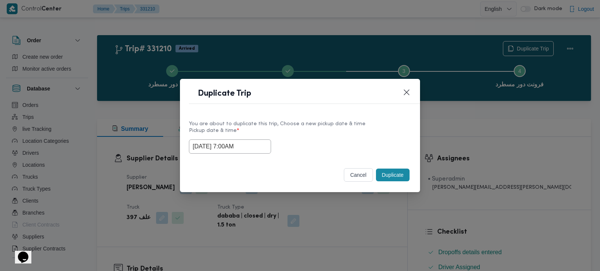
click at [387, 175] on button "Duplicate" at bounding box center [393, 174] width 34 height 13
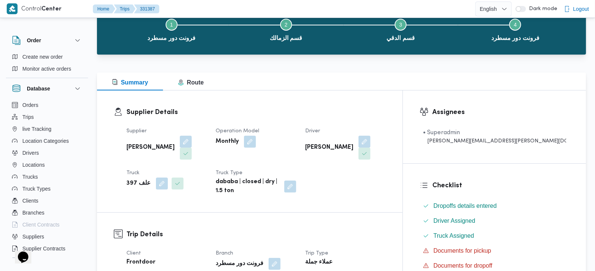
scroll to position [131, 0]
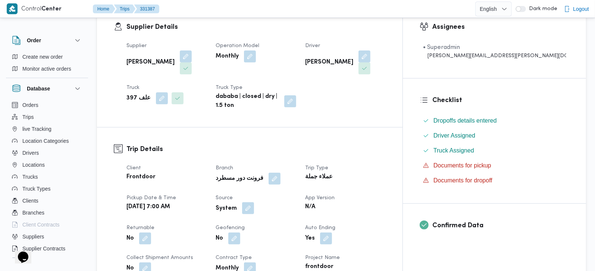
click at [254, 202] on button "button" at bounding box center [248, 208] width 12 height 12
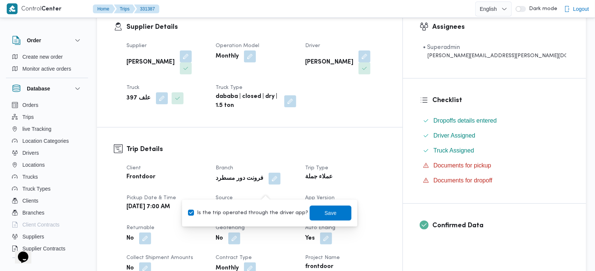
click at [262, 212] on label "Is the trip operated through the driver app?" at bounding box center [248, 212] width 120 height 9
checkbox input "false"
click at [325, 212] on span "Save" at bounding box center [331, 212] width 12 height 9
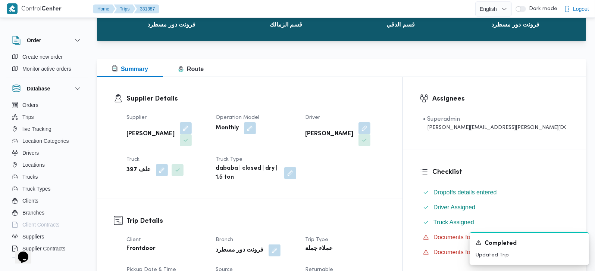
scroll to position [0, 0]
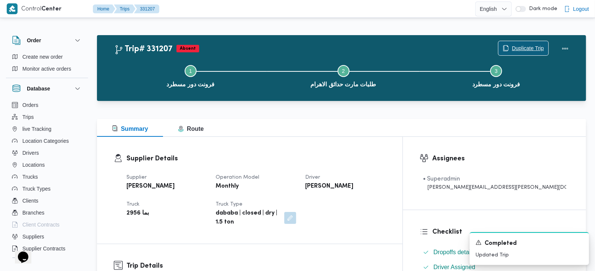
click at [510, 41] on button "Duplicate Trip" at bounding box center [523, 48] width 51 height 15
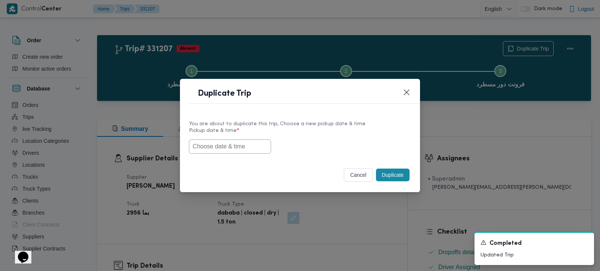
click at [229, 150] on input "text" at bounding box center [230, 146] width 82 height 14
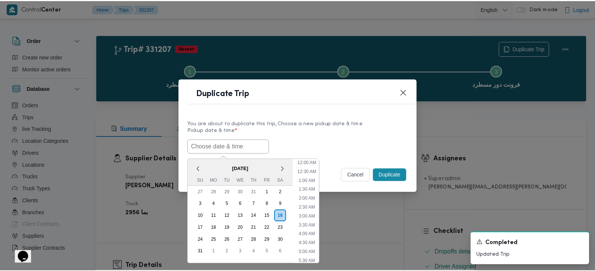
scroll to position [195, 0]
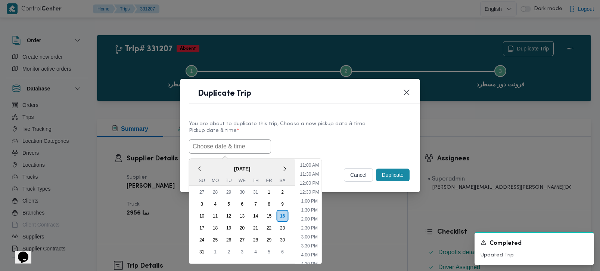
paste input "[DATE] 7:00AM"
type input "[DATE] 7:00AM"
click at [321, 129] on label "Pickup date & time *" at bounding box center [300, 134] width 222 height 12
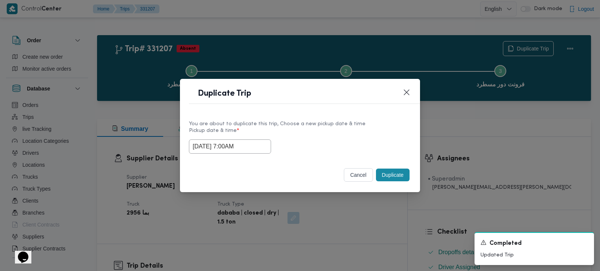
click at [389, 177] on button "Duplicate" at bounding box center [393, 174] width 34 height 13
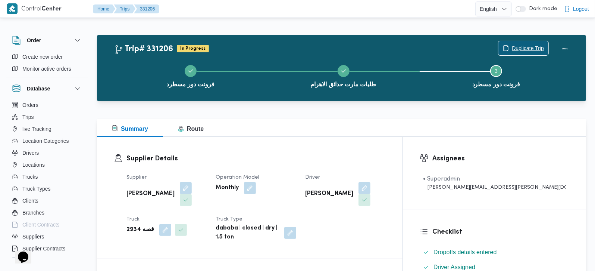
click at [527, 49] on span "Duplicate Trip" at bounding box center [528, 48] width 32 height 9
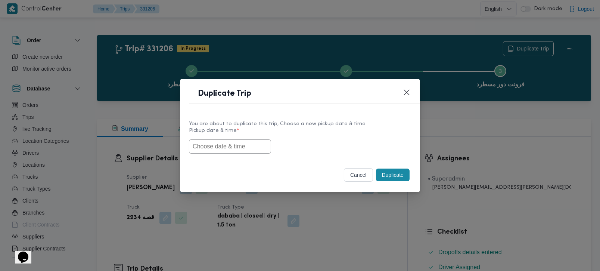
click at [223, 148] on input "text" at bounding box center [230, 146] width 82 height 14
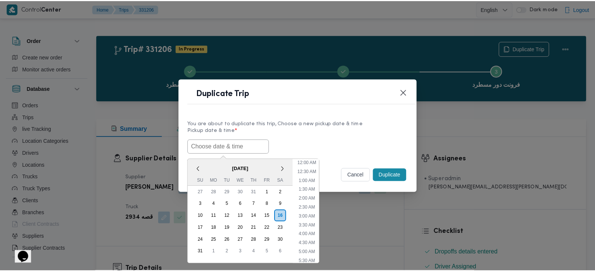
scroll to position [195, 0]
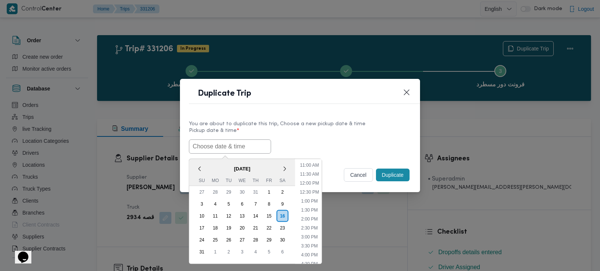
paste input "[DATE] 7:00AM"
type input "[DATE] 7:00AM"
click at [334, 131] on label "Pickup date & time *" at bounding box center [300, 134] width 222 height 12
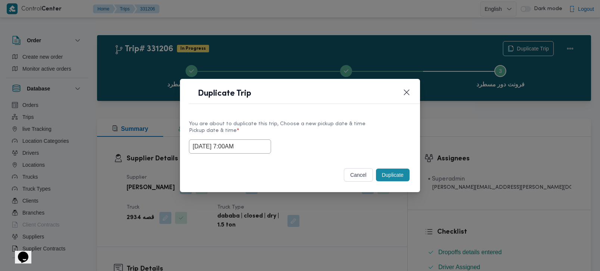
click at [390, 175] on button "Duplicate" at bounding box center [393, 174] width 34 height 13
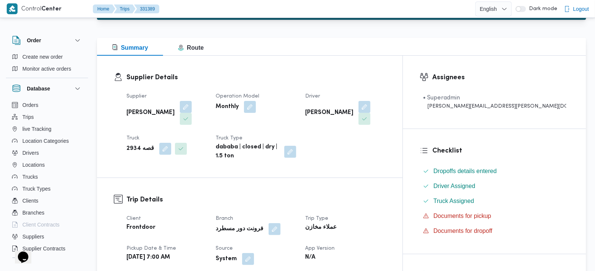
scroll to position [131, 0]
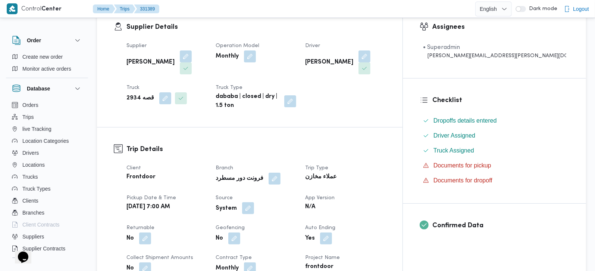
click at [254, 202] on button "button" at bounding box center [248, 208] width 12 height 12
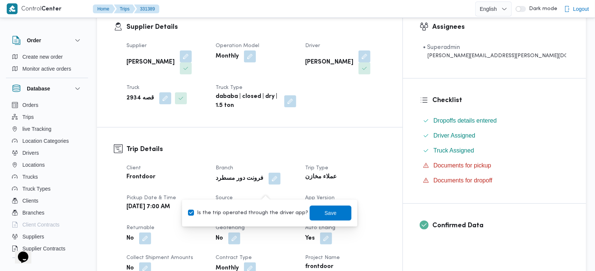
click at [261, 215] on label "Is the trip operated through the driver app?" at bounding box center [248, 212] width 120 height 9
checkbox input "false"
click at [325, 209] on span "Save" at bounding box center [331, 212] width 12 height 9
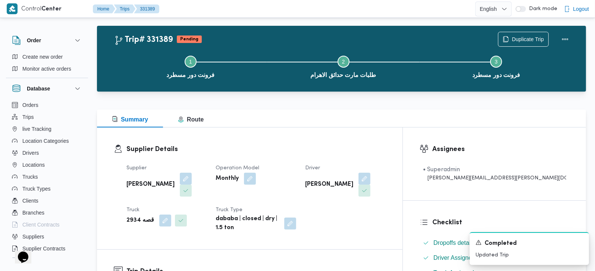
scroll to position [0, 0]
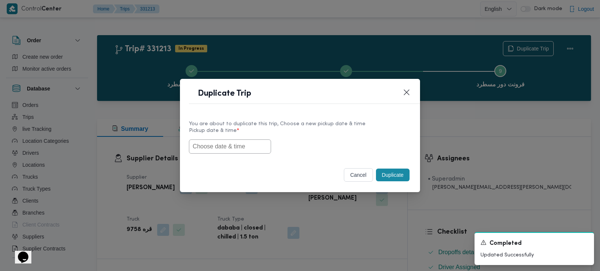
click at [250, 147] on input "text" at bounding box center [230, 146] width 82 height 14
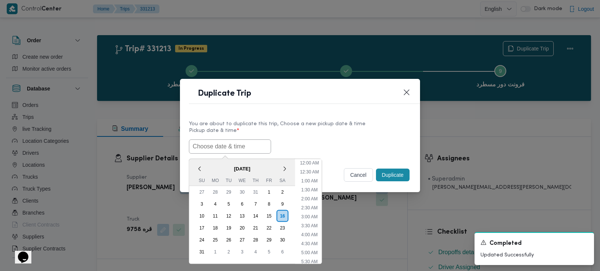
paste input "[DATE] 7:00AM"
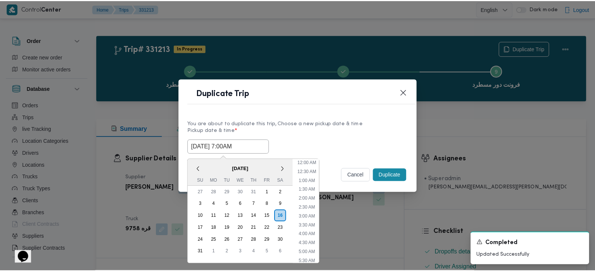
scroll to position [195, 0]
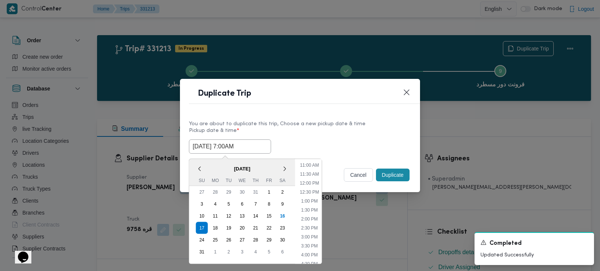
type input "[DATE] 7:00AM"
click at [332, 139] on div "[DATE] 7:00AM < [DATE] > Su Mo Tu We Th Fr Sa 27 28 29 30 31 1 2 3 4 5 6 7 8 9 …" at bounding box center [300, 146] width 222 height 14
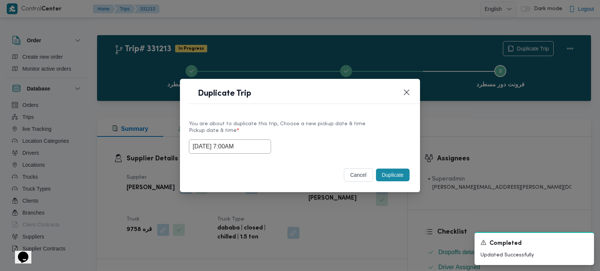
click at [390, 173] on button "Duplicate" at bounding box center [393, 174] width 34 height 13
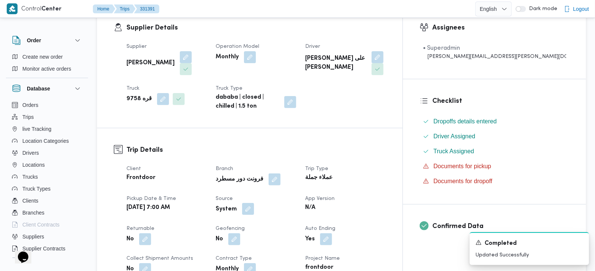
scroll to position [131, 0]
click at [254, 202] on button "button" at bounding box center [248, 208] width 12 height 12
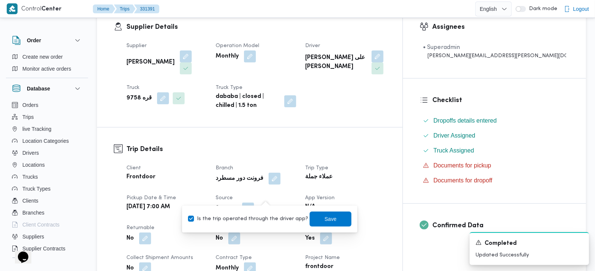
click at [258, 217] on label "Is the trip operated through the driver app?" at bounding box center [248, 218] width 120 height 9
checkbox input "false"
click at [335, 215] on span "Save" at bounding box center [331, 218] width 42 height 15
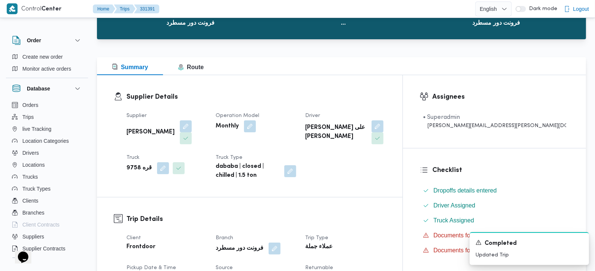
scroll to position [0, 0]
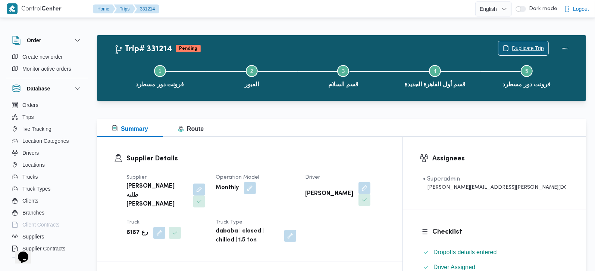
click at [536, 45] on span "Duplicate Trip" at bounding box center [528, 48] width 32 height 9
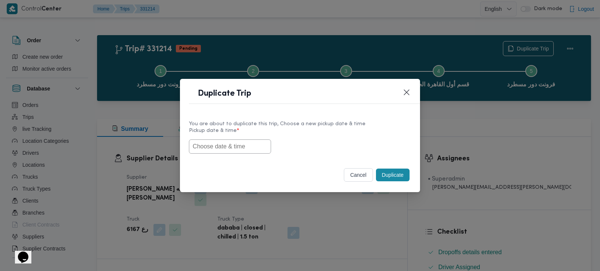
click at [242, 146] on input "text" at bounding box center [230, 146] width 82 height 14
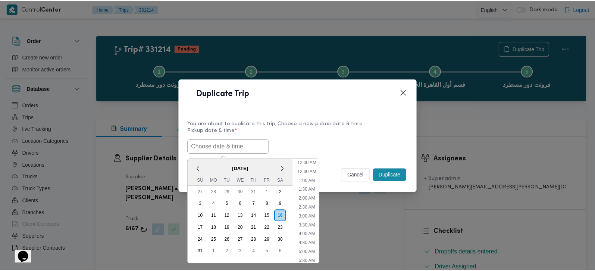
scroll to position [195, 0]
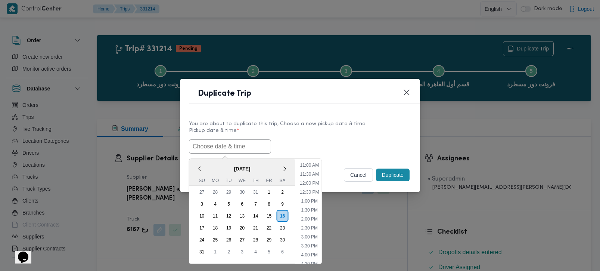
paste input "[DATE] 7:00AM"
type input "[DATE] 7:00AM"
click at [312, 145] on div "[DATE] 7:00AM < [DATE] > Su Mo Tu We Th Fr Sa 27 28 29 30 31 1 2 3 4 5 6 7 8 9 …" at bounding box center [300, 146] width 222 height 14
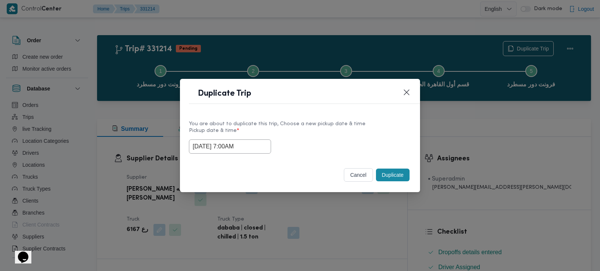
click at [401, 181] on button "Duplicate" at bounding box center [393, 174] width 34 height 13
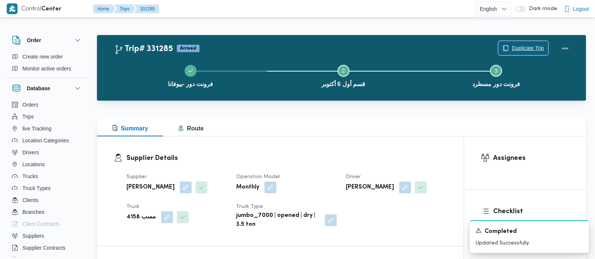
click at [530, 43] on span "Duplicate Trip" at bounding box center [524, 48] width 50 height 14
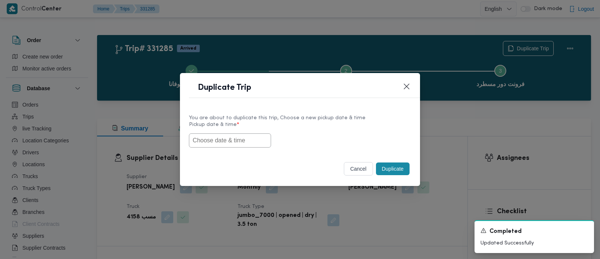
click at [218, 145] on input "text" at bounding box center [230, 141] width 82 height 14
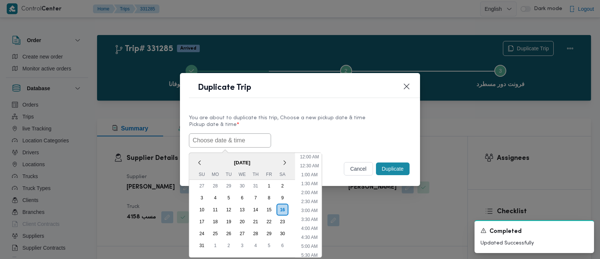
paste input "[DATE] 7:00AM"
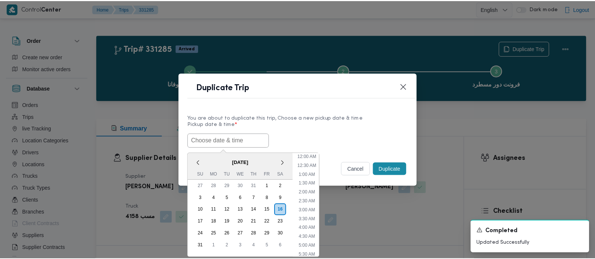
scroll to position [195, 0]
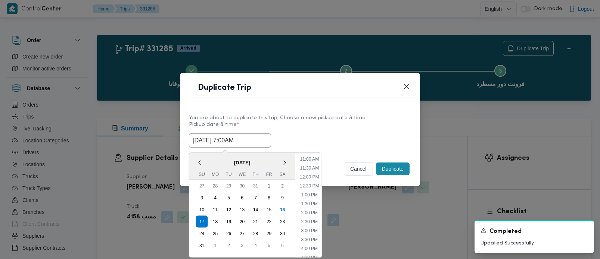
type input "[DATE] 7:00AM"
click at [304, 134] on div "17/08/2025 7:00AM < August 2025 > Su Mo Tu We Th Fr Sa 27 28 29 30 31 1 2 3 4 5…" at bounding box center [300, 141] width 222 height 14
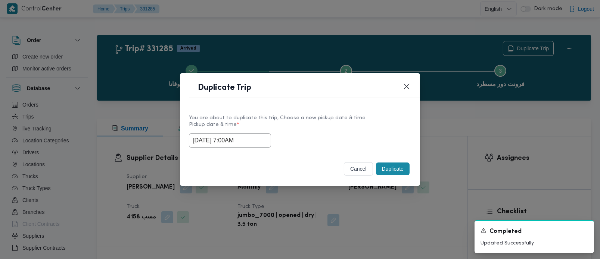
click at [388, 169] on button "Duplicate" at bounding box center [393, 169] width 34 height 13
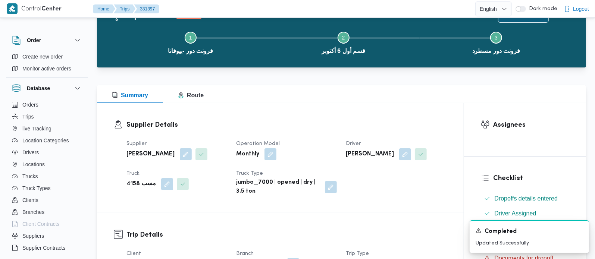
scroll to position [131, 0]
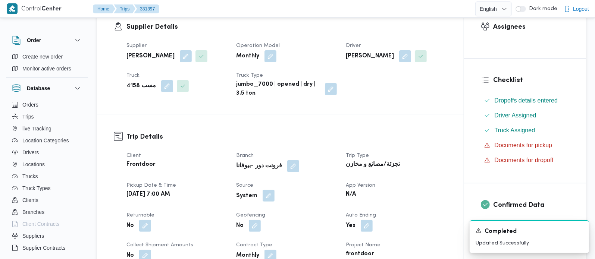
click at [268, 195] on button "button" at bounding box center [269, 196] width 12 height 12
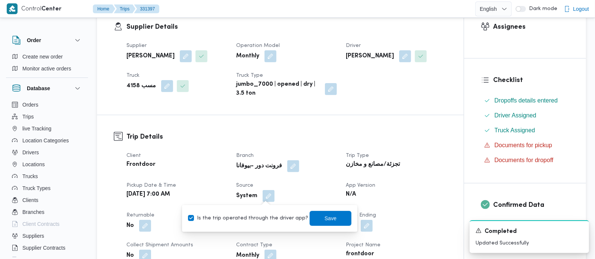
click at [258, 219] on label "Is the trip operated through the driver app?" at bounding box center [248, 218] width 120 height 9
checkbox input "false"
click at [310, 220] on span "Save" at bounding box center [331, 218] width 42 height 15
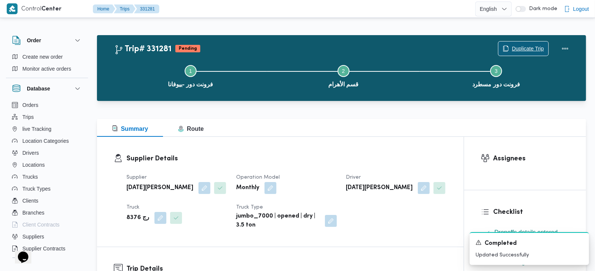
click at [521, 46] on span "Duplicate Trip" at bounding box center [528, 48] width 32 height 9
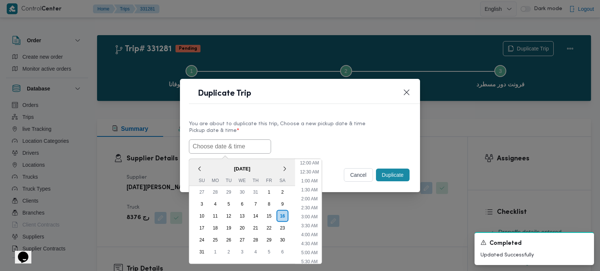
click at [235, 150] on input "text" at bounding box center [230, 146] width 82 height 14
paste input "[URL][DOMAIN_NAME]"
type input "[URL][DOMAIN_NAME]"
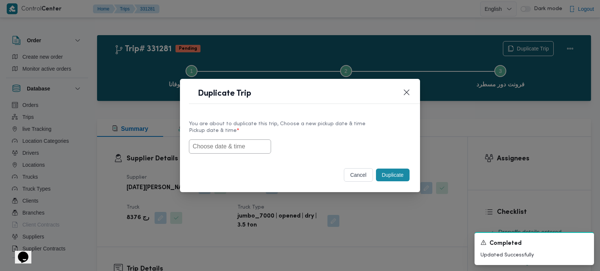
click at [278, 125] on div "You are about to duplicate this trip, Choose a new pickup date & time" at bounding box center [300, 124] width 222 height 8
click at [227, 146] on input "text" at bounding box center [230, 146] width 82 height 14
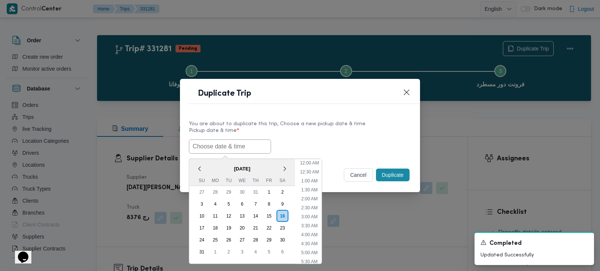
scroll to position [195, 0]
click at [207, 163] on span "[DATE]" at bounding box center [242, 168] width 106 height 13
click at [199, 221] on div "17" at bounding box center [201, 227] width 14 height 14
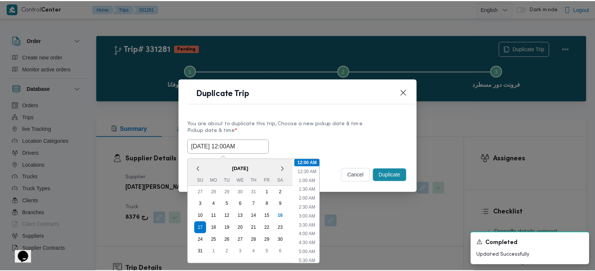
scroll to position [44, 0]
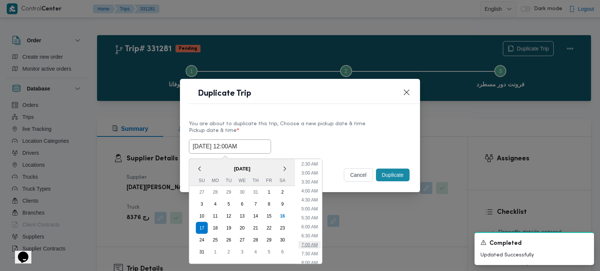
click at [307, 240] on li "7:00 AM" at bounding box center [309, 243] width 22 height 7
type input "[DATE] 7:00AM"
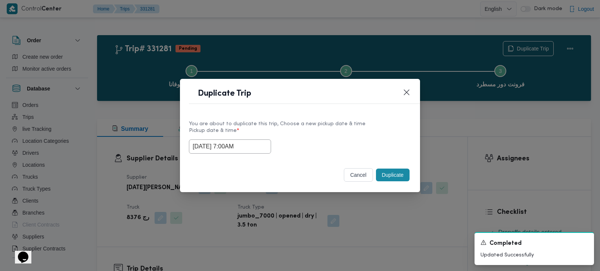
drag, startPoint x: 248, startPoint y: 146, endPoint x: 134, endPoint y: 155, distance: 114.3
click at [135, 155] on div "Duplicate Trip You are about to duplicate this trip, Choose a new pickup date &…" at bounding box center [300, 135] width 600 height 271
click at [302, 150] on div "Selected date: Sunday, August 17th, 2025 at 7:00 AM 17/08/2025 7:00AM" at bounding box center [300, 146] width 222 height 14
click at [396, 175] on button "Duplicate" at bounding box center [393, 174] width 34 height 13
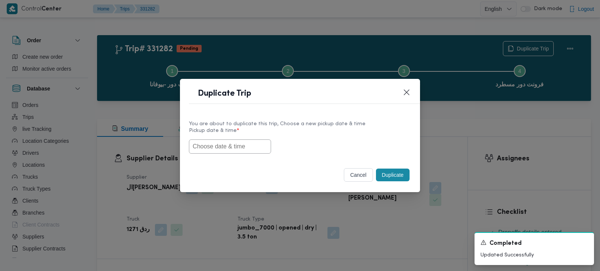
click at [225, 151] on input "text" at bounding box center [230, 146] width 82 height 14
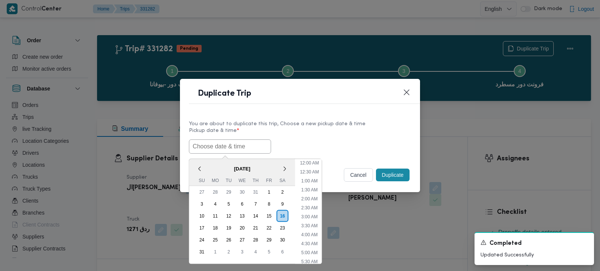
scroll to position [195, 0]
paste input "[DATE] 7:00AM"
type input "[DATE] 7:00AM"
click at [327, 140] on div "[DATE] 7:00AM < [DATE] > Su Mo Tu We Th Fr Sa 27 28 29 30 31 1 2 3 4 5 6 7 8 9 …" at bounding box center [300, 146] width 222 height 14
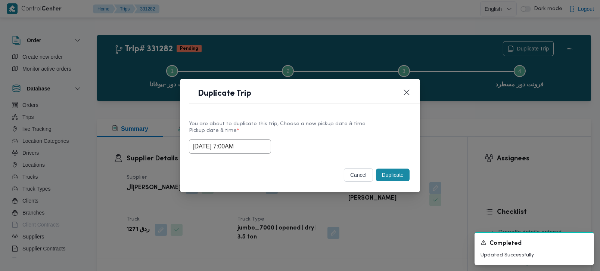
click at [397, 180] on button "Duplicate" at bounding box center [393, 174] width 34 height 13
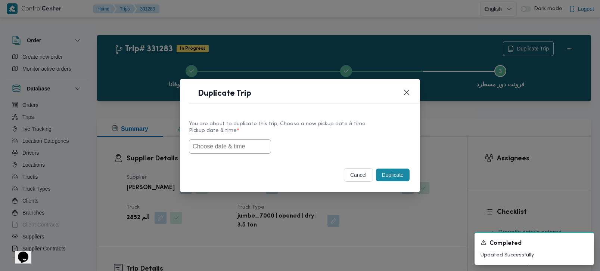
click at [254, 141] on input "text" at bounding box center [230, 146] width 82 height 14
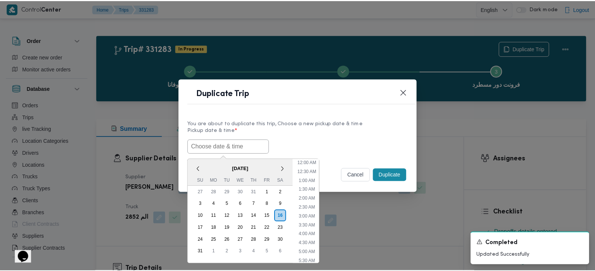
scroll to position [195, 0]
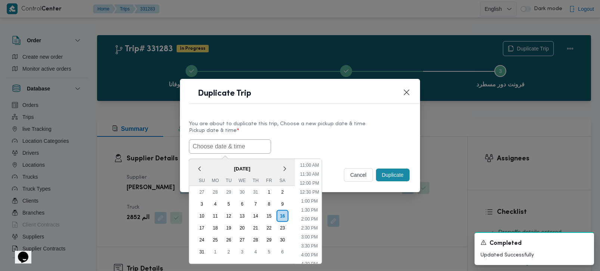
paste input "[DATE] 7:00AM"
type input "[DATE] 7:00AM"
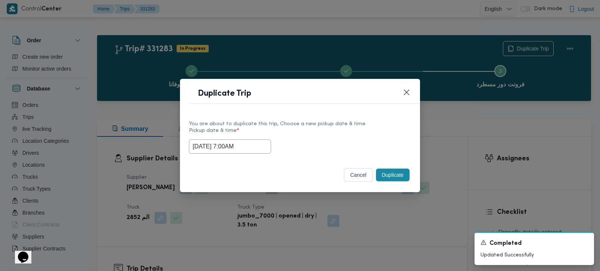
drag, startPoint x: 298, startPoint y: 130, endPoint x: 361, endPoint y: 160, distance: 70.0
click at [298, 130] on label "Pickup date & time *" at bounding box center [300, 134] width 222 height 12
click at [398, 168] on div "Duplicate" at bounding box center [392, 175] width 37 height 16
click at [398, 171] on button "Duplicate" at bounding box center [393, 174] width 34 height 13
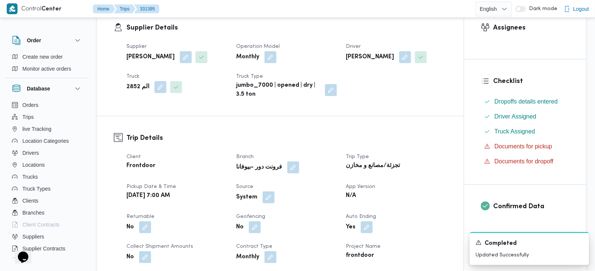
scroll to position [131, 0]
click at [266, 192] on button "button" at bounding box center [269, 196] width 12 height 12
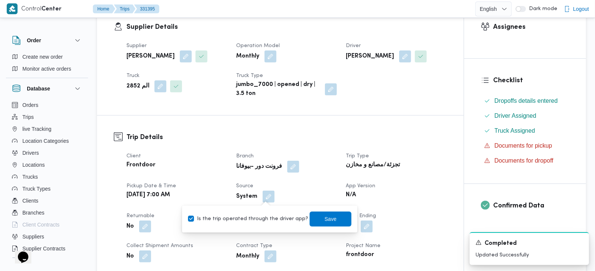
click at [256, 218] on label "Is the trip operated through the driver app?" at bounding box center [248, 218] width 120 height 9
checkbox input "false"
click at [325, 217] on span "Save" at bounding box center [331, 218] width 12 height 9
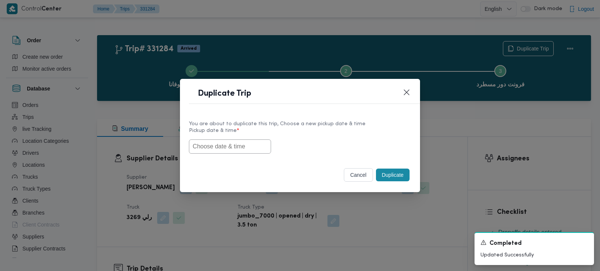
click at [242, 143] on input "text" at bounding box center [230, 146] width 82 height 14
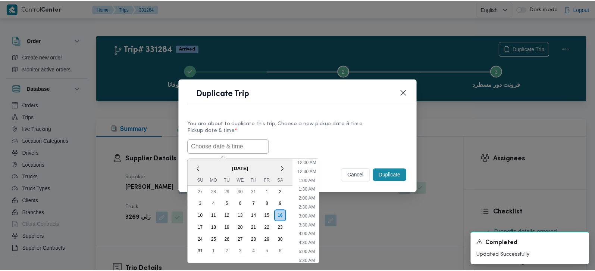
scroll to position [195, 0]
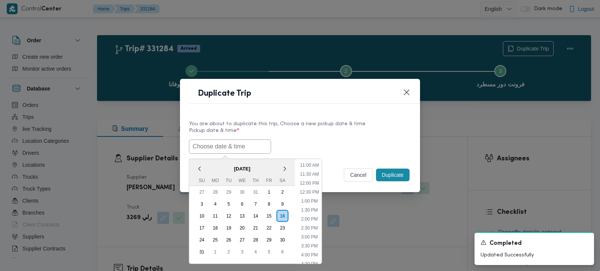
paste input "[DATE] 7:00AM"
type input "[DATE] 7:00AM"
click at [302, 135] on label "Pickup date & time *" at bounding box center [300, 134] width 222 height 12
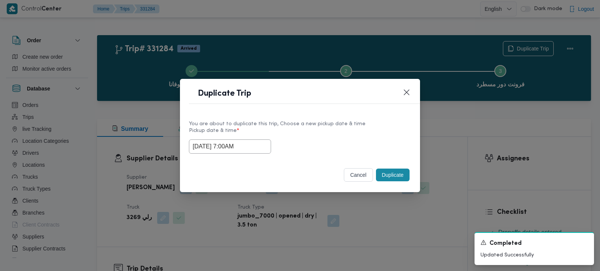
click at [384, 168] on div "Duplicate" at bounding box center [392, 175] width 37 height 16
click at [385, 172] on button "Duplicate" at bounding box center [393, 174] width 34 height 13
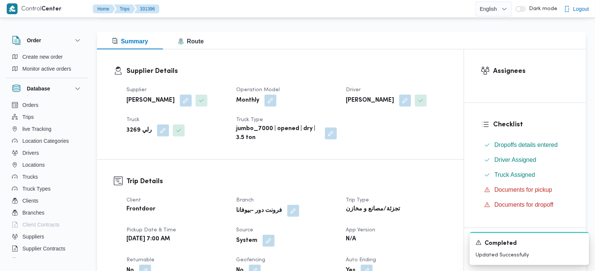
scroll to position [88, 0]
click at [267, 239] on button "button" at bounding box center [269, 240] width 12 height 12
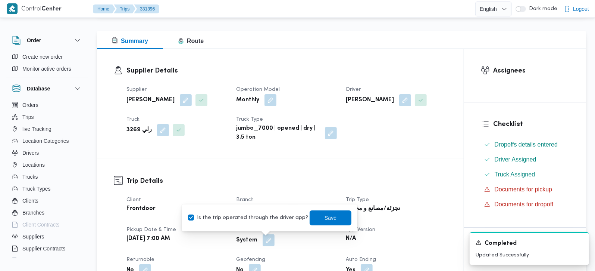
click at [253, 215] on label "Is the trip operated through the driver app?" at bounding box center [248, 217] width 120 height 9
checkbox input "false"
click at [325, 215] on span "Save" at bounding box center [331, 217] width 12 height 9
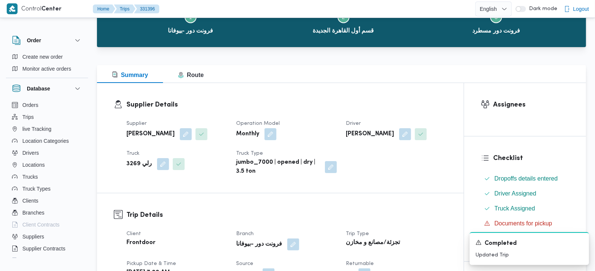
scroll to position [0, 0]
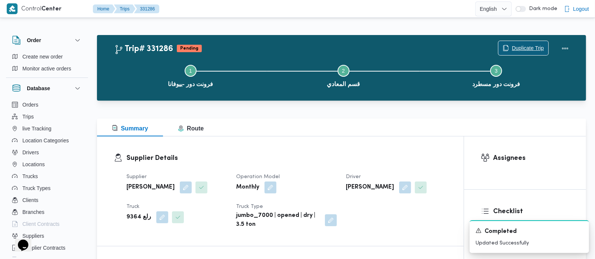
click at [533, 43] on span "Duplicate Trip" at bounding box center [524, 48] width 50 height 14
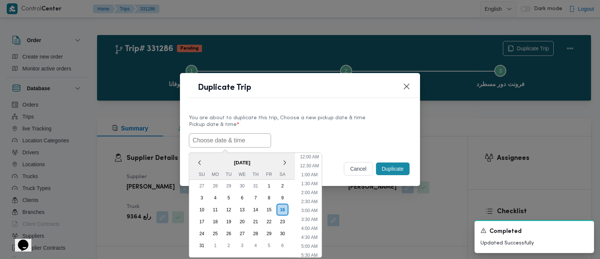
click at [213, 144] on input "text" at bounding box center [230, 141] width 82 height 14
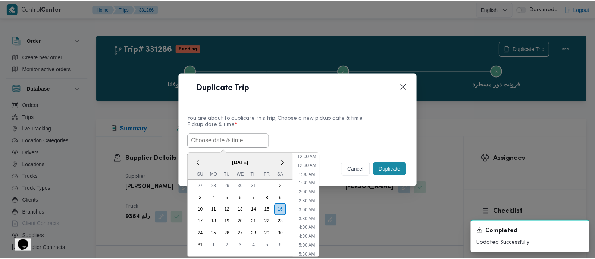
scroll to position [195, 0]
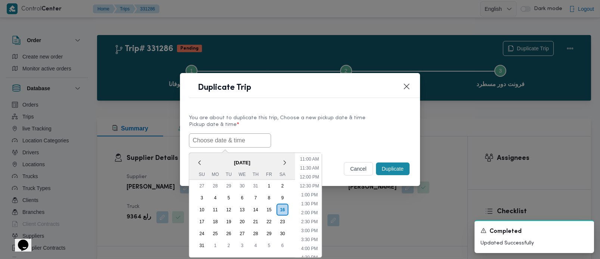
paste input "[DATE] 7:00AM"
type input "[DATE] 7:00AM"
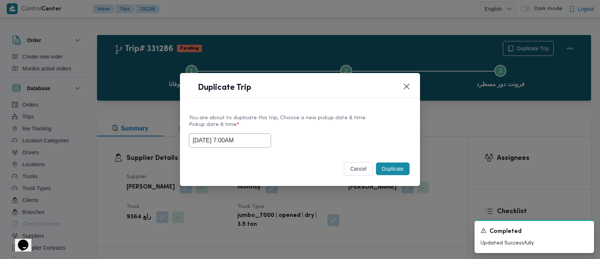
click at [322, 130] on label "Pickup date & time *" at bounding box center [300, 128] width 222 height 12
click at [407, 167] on button "Duplicate" at bounding box center [393, 169] width 34 height 13
click at [212, 137] on input "text" at bounding box center [230, 141] width 82 height 14
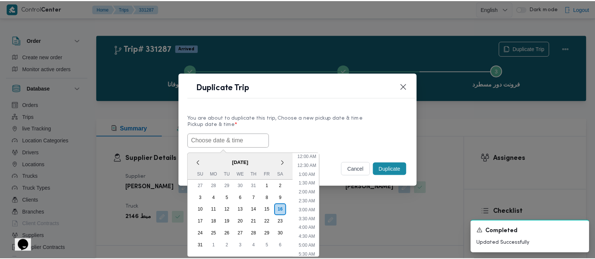
scroll to position [195, 0]
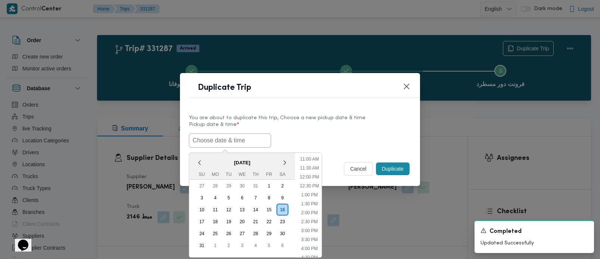
paste input "[DATE] 7:00AM"
type input "[DATE] 7:00AM"
click at [356, 130] on label "Pickup date & time *" at bounding box center [300, 128] width 222 height 12
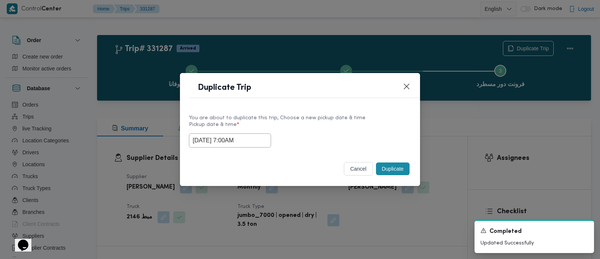
click at [406, 167] on button "Duplicate" at bounding box center [393, 169] width 34 height 13
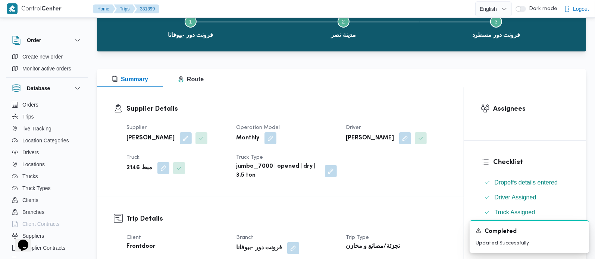
scroll to position [131, 0]
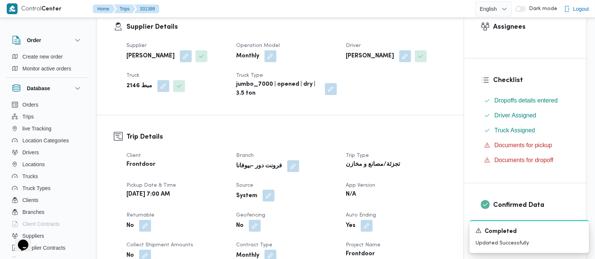
click at [270, 199] on button "button" at bounding box center [269, 196] width 12 height 12
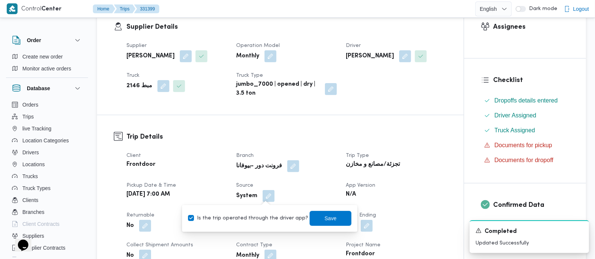
click at [262, 221] on label "Is the trip operated through the driver app?" at bounding box center [248, 218] width 120 height 9
checkbox input "false"
click at [329, 218] on span "Save" at bounding box center [331, 218] width 42 height 15
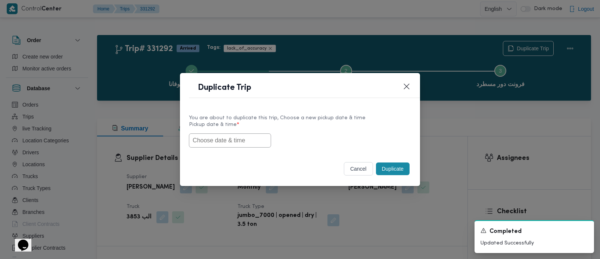
click at [238, 131] on label "Pickup date & time *" at bounding box center [300, 128] width 222 height 12
click at [239, 137] on input "text" at bounding box center [230, 141] width 82 height 14
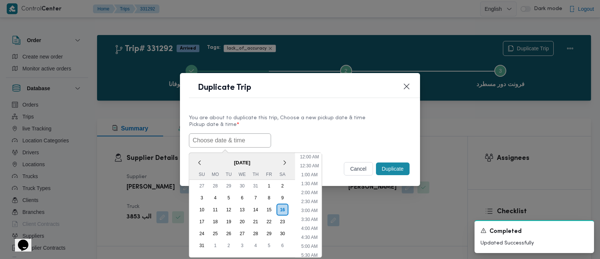
paste input "[DATE] 7:00AM"
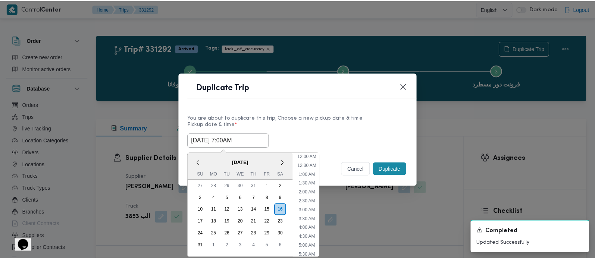
scroll to position [195, 0]
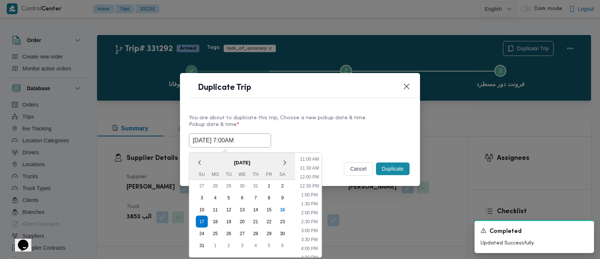
type input "[DATE] 7:00AM"
click at [300, 125] on label "Pickup date & time *" at bounding box center [300, 128] width 222 height 12
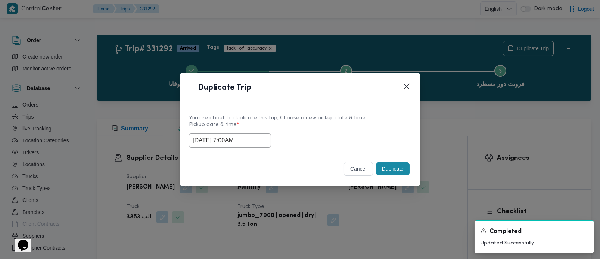
click at [398, 166] on button "Duplicate" at bounding box center [393, 169] width 34 height 13
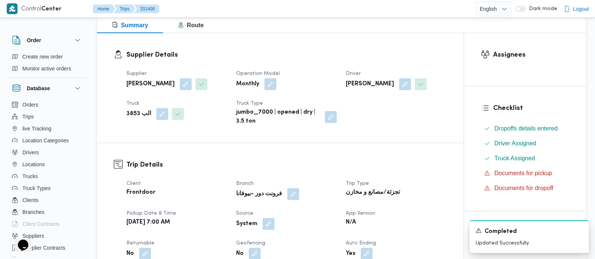
scroll to position [131, 0]
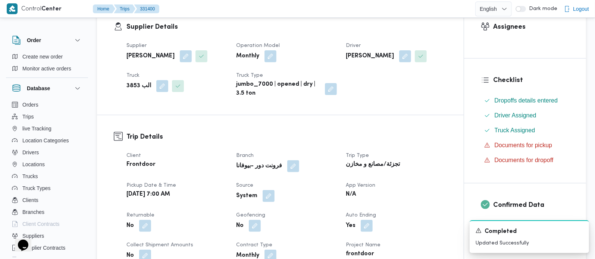
click at [272, 188] on dt "Source" at bounding box center [286, 185] width 101 height 9
click at [267, 192] on button "button" at bounding box center [269, 196] width 12 height 12
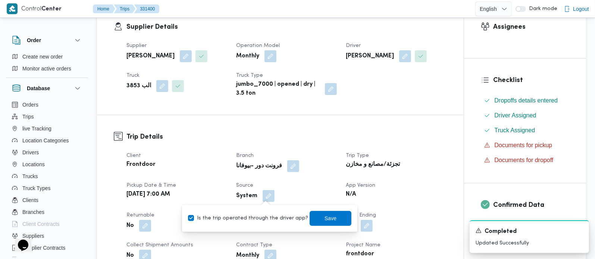
click at [253, 218] on label "Is the trip operated through the driver app?" at bounding box center [248, 218] width 120 height 9
checkbox input "false"
click at [310, 218] on span "Save" at bounding box center [331, 218] width 42 height 15
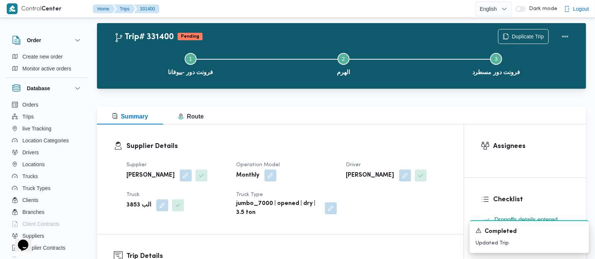
scroll to position [0, 0]
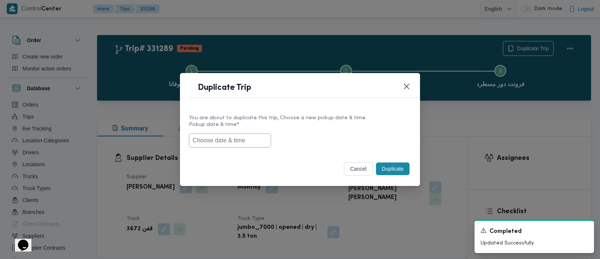
click at [230, 136] on input "text" at bounding box center [230, 141] width 82 height 14
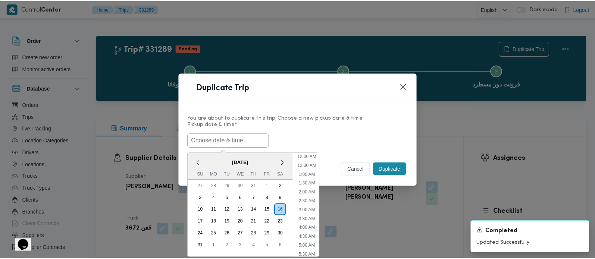
scroll to position [195, 0]
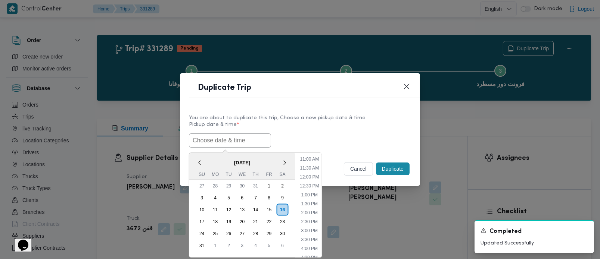
paste input "[DATE] 7:00AM"
type input "[DATE] 7:00AM"
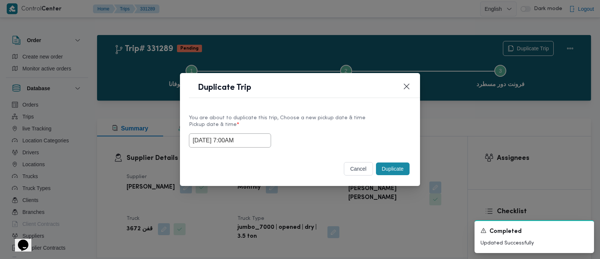
click at [296, 130] on label "Pickup date & time *" at bounding box center [300, 128] width 222 height 12
click at [396, 169] on button "Duplicate" at bounding box center [393, 169] width 34 height 13
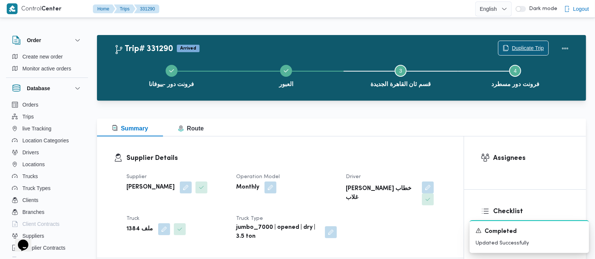
click at [538, 46] on span "Duplicate Trip" at bounding box center [528, 48] width 32 height 9
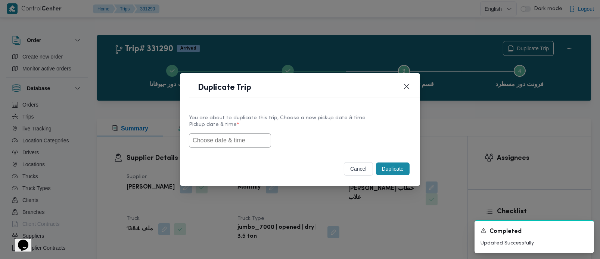
click at [246, 134] on input "text" at bounding box center [230, 141] width 82 height 14
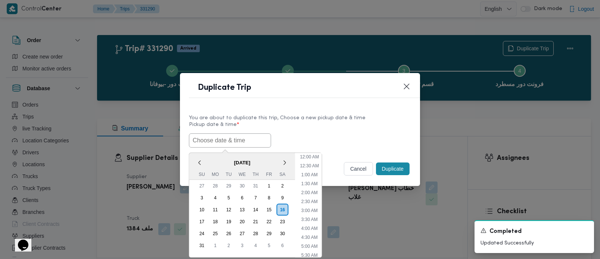
scroll to position [195, 0]
paste input "[DATE] 7:00AM"
type input "[DATE] 7:00AM"
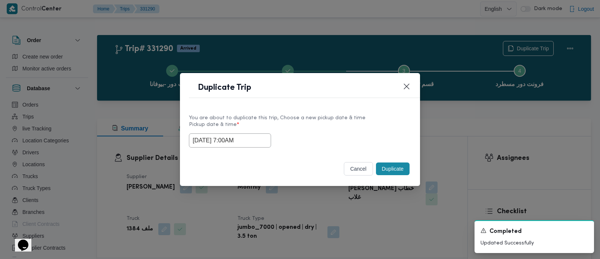
drag, startPoint x: 300, startPoint y: 133, endPoint x: 336, endPoint y: 150, distance: 40.6
click at [300, 134] on div "[DATE] 7:00AM" at bounding box center [300, 141] width 222 height 14
click at [376, 168] on button "Duplicate" at bounding box center [393, 169] width 34 height 13
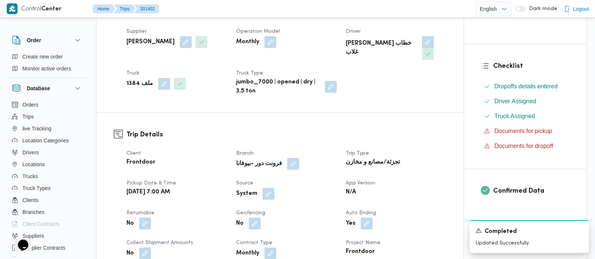
scroll to position [175, 0]
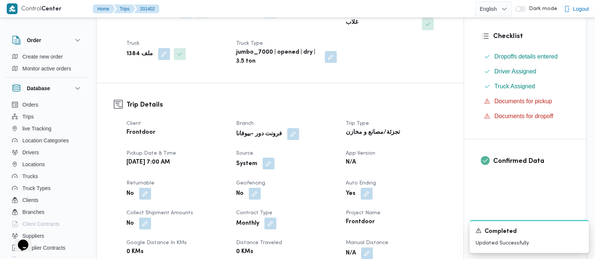
click at [263, 158] on button "button" at bounding box center [269, 164] width 12 height 12
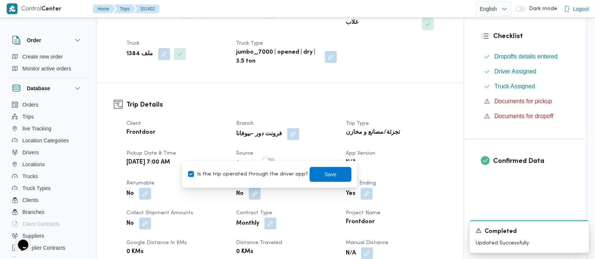
click at [258, 168] on div "Is the trip operated through the driver app? Save" at bounding box center [269, 174] width 165 height 16
click at [260, 177] on label "Is the trip operated through the driver app?" at bounding box center [248, 174] width 120 height 9
checkbox input "false"
click at [325, 176] on span "Save" at bounding box center [331, 174] width 12 height 9
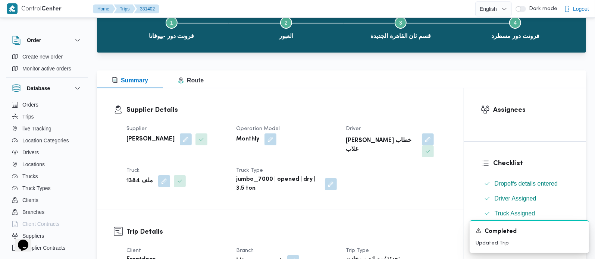
scroll to position [44, 0]
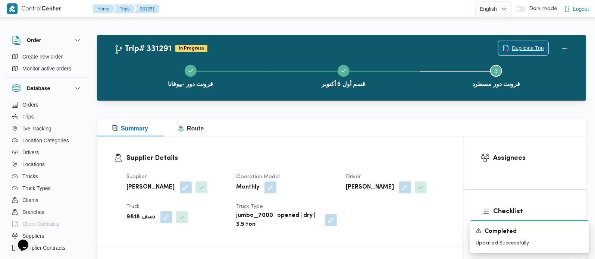
click at [509, 48] on span "Duplicate Trip" at bounding box center [524, 48] width 50 height 14
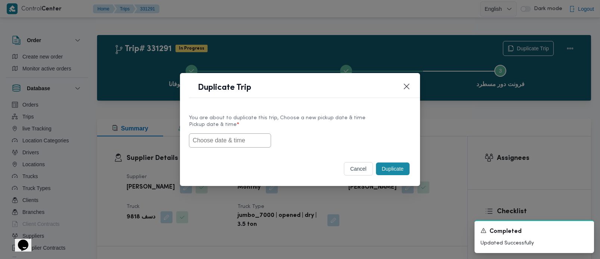
click at [230, 138] on input "text" at bounding box center [230, 141] width 82 height 14
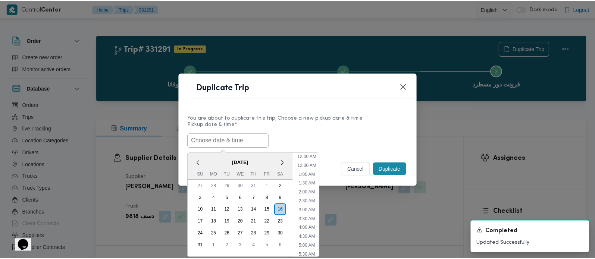
scroll to position [195, 0]
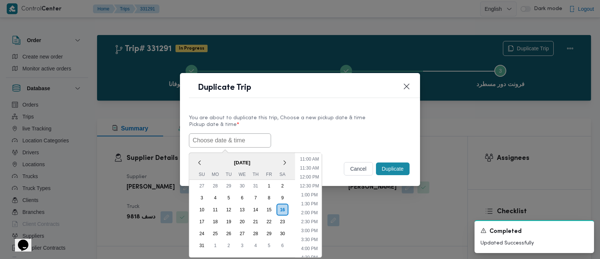
paste input "[DATE] 7:00AM"
type input "[DATE] 7:00AM"
click at [296, 125] on label "Pickup date & time *" at bounding box center [300, 128] width 222 height 12
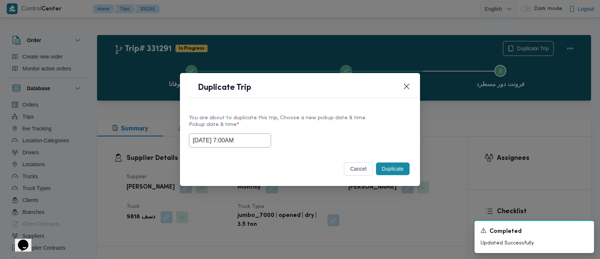
click at [399, 171] on button "Duplicate" at bounding box center [393, 169] width 34 height 13
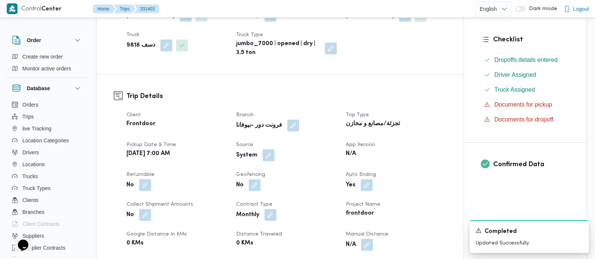
scroll to position [175, 0]
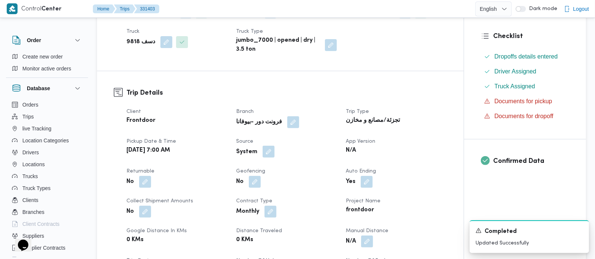
click at [265, 146] on span at bounding box center [267, 152] width 16 height 12
click at [267, 156] on button "button" at bounding box center [269, 152] width 12 height 12
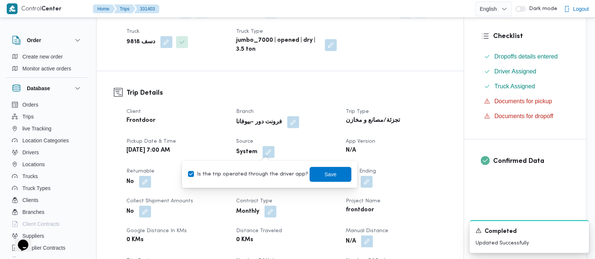
click at [260, 177] on label "Is the trip operated through the driver app?" at bounding box center [248, 174] width 120 height 9
checkbox input "false"
click at [316, 179] on span "Save" at bounding box center [331, 174] width 42 height 15
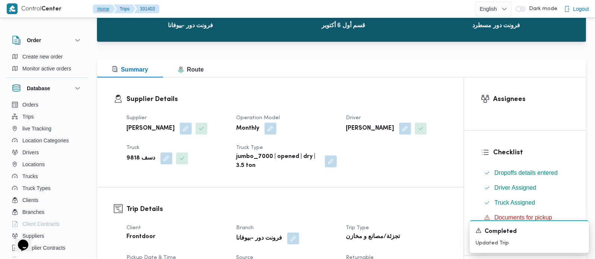
scroll to position [0, 0]
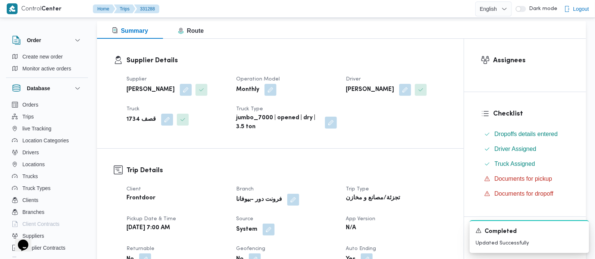
scroll to position [131, 0]
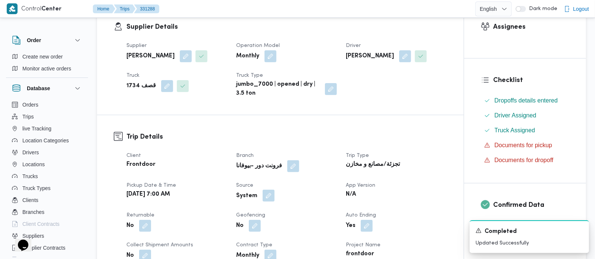
click at [267, 199] on button "button" at bounding box center [269, 196] width 12 height 12
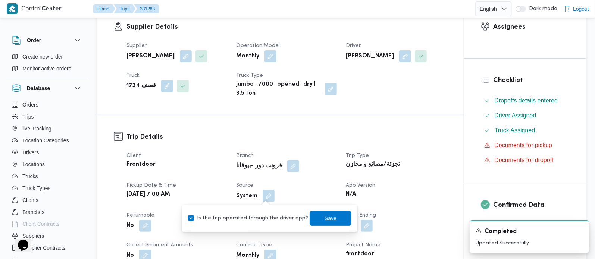
click at [265, 220] on label "Is the trip operated through the driver app?" at bounding box center [248, 218] width 120 height 9
checkbox input "false"
click at [325, 215] on span "Save" at bounding box center [331, 218] width 12 height 9
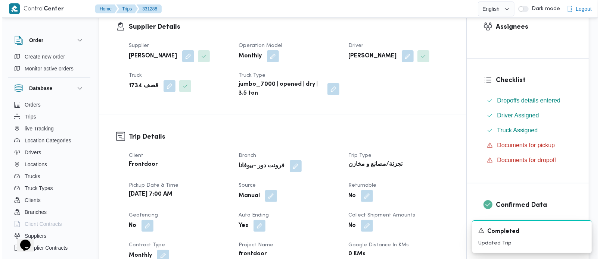
scroll to position [0, 0]
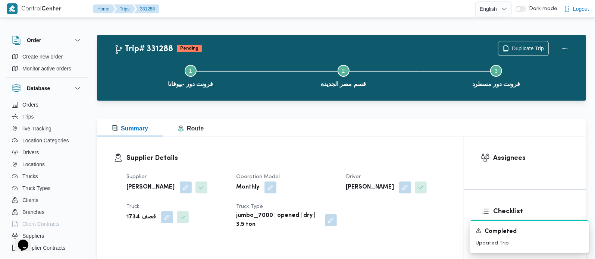
click at [521, 53] on div "Step 1 is incomplete 1 فرونت دور -بيوفانا Step 2 is incomplete 2 قسم مصر الجديد…" at bounding box center [344, 76] width 468 height 48
click at [515, 47] on span "Duplicate Trip" at bounding box center [528, 48] width 32 height 9
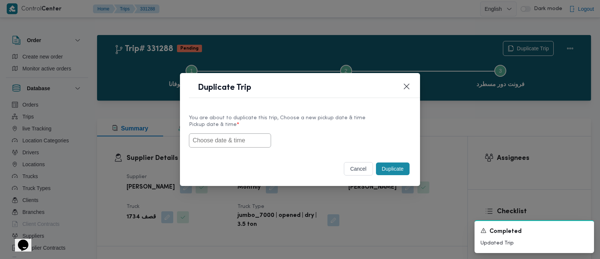
click at [242, 136] on input "text" at bounding box center [230, 141] width 82 height 14
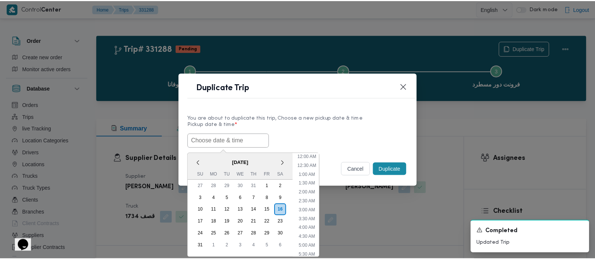
scroll to position [195, 0]
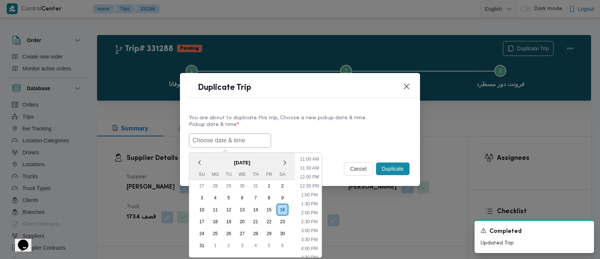
paste input "[DATE] 7:00AM"
type input "[DATE] 7:00AM"
click at [288, 128] on label "Pickup date & time *" at bounding box center [300, 128] width 222 height 12
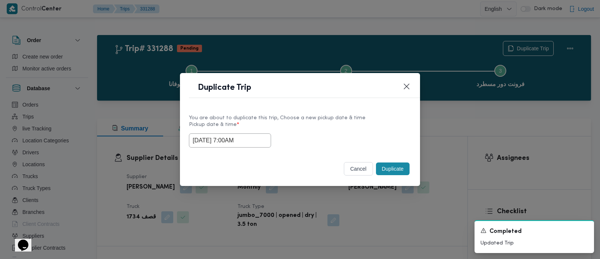
click at [381, 163] on button "Duplicate" at bounding box center [393, 169] width 34 height 13
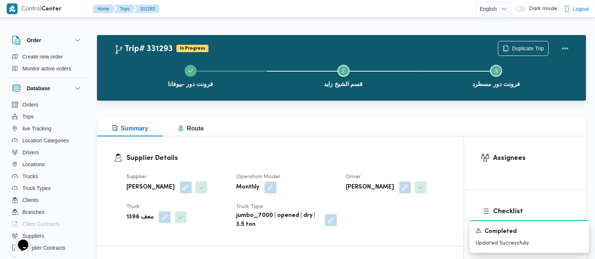
click at [511, 38] on div "Duplicate Trip" at bounding box center [536, 49] width 84 height 24
click at [512, 44] on span "Duplicate Trip" at bounding box center [528, 48] width 32 height 9
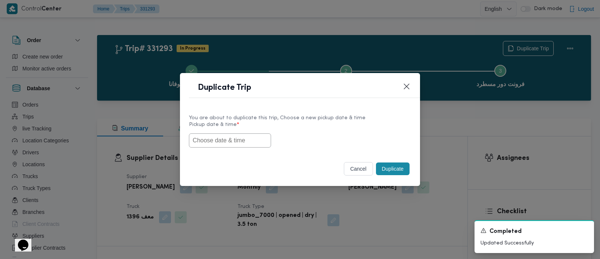
click at [241, 138] on input "text" at bounding box center [230, 141] width 82 height 14
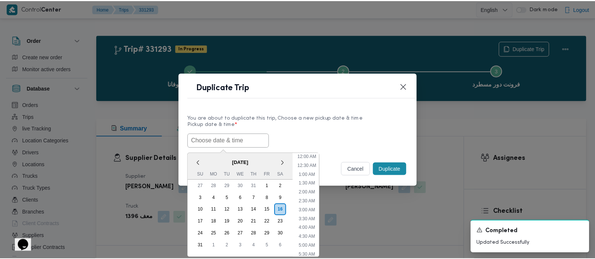
scroll to position [195, 0]
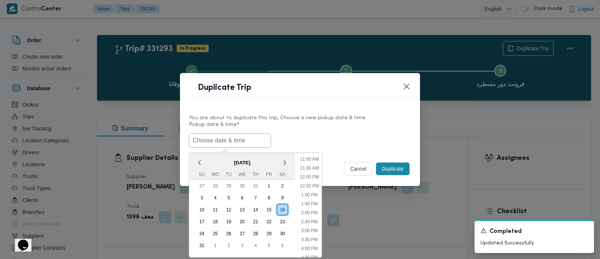
paste input "[DATE] 7:00AM"
type input "[DATE] 7:00AM"
drag, startPoint x: 337, startPoint y: 133, endPoint x: 403, endPoint y: 175, distance: 78.7
click at [337, 134] on div "17/08/2025 7:00AM < August 2025 > Su Mo Tu We Th Fr Sa 27 28 29 30 31 1 2 3 4 5…" at bounding box center [300, 141] width 222 height 14
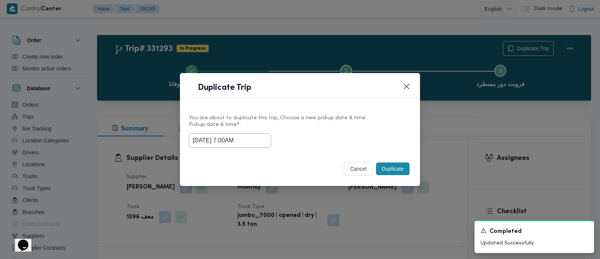
click at [384, 161] on div "Duplicate" at bounding box center [392, 169] width 37 height 16
click at [394, 167] on button "Duplicate" at bounding box center [393, 169] width 34 height 13
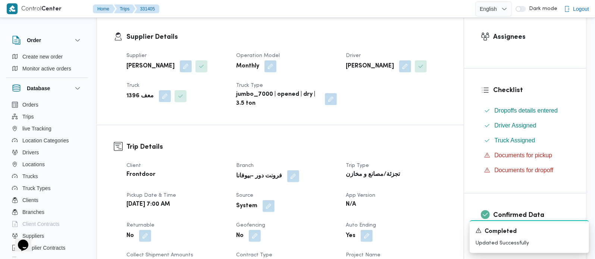
scroll to position [131, 0]
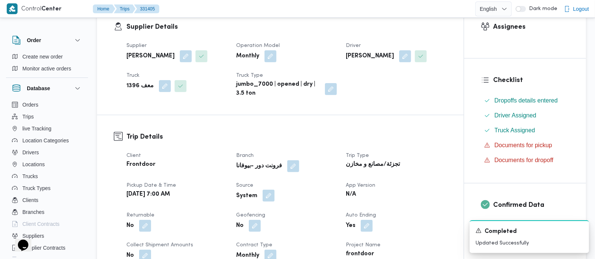
click at [265, 199] on button "button" at bounding box center [269, 196] width 12 height 12
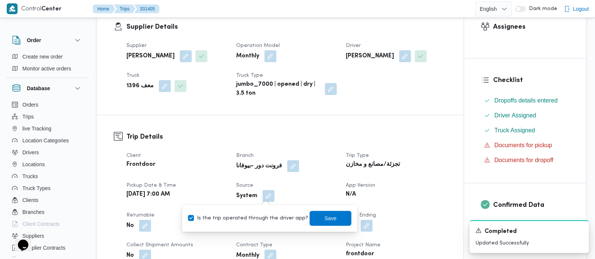
click at [263, 217] on label "Is the trip operated through the driver app?" at bounding box center [248, 218] width 120 height 9
checkbox input "false"
click at [310, 217] on span "Save" at bounding box center [331, 218] width 42 height 15
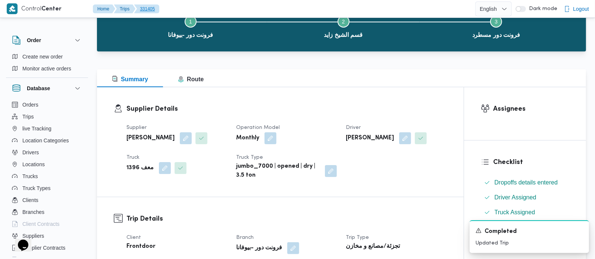
scroll to position [0, 0]
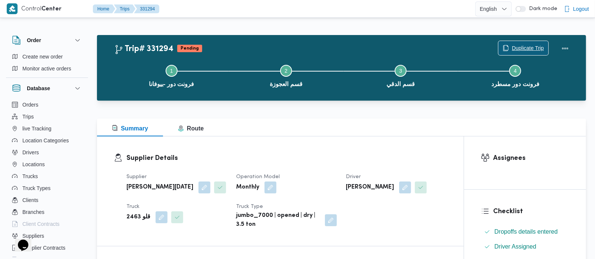
click at [532, 48] on span "Duplicate Trip" at bounding box center [528, 48] width 32 height 9
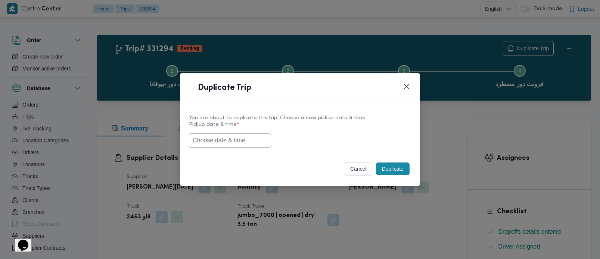
click at [249, 146] on input "text" at bounding box center [230, 141] width 82 height 14
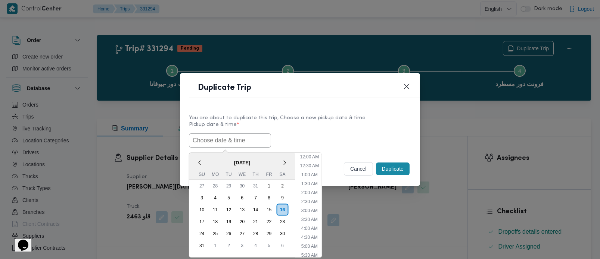
scroll to position [195, 0]
paste input "[DATE] 7:00AM"
type input "[DATE] 7:00AM"
click at [306, 143] on div "[DATE] 7:00AM < [DATE] > Su Mo Tu We Th Fr Sa 27 28 29 30 31 1 2 3 4 5 6 7 8 9 …" at bounding box center [300, 141] width 222 height 14
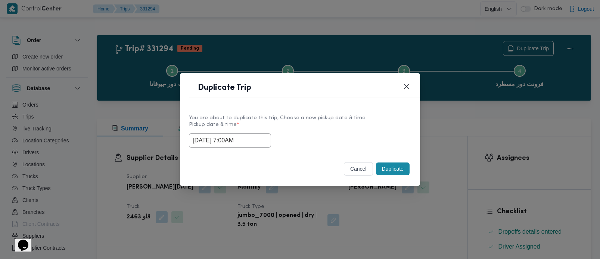
click at [387, 178] on div "cancel Duplicate" at bounding box center [300, 170] width 240 height 31
click at [386, 171] on button "Duplicate" at bounding box center [393, 169] width 34 height 13
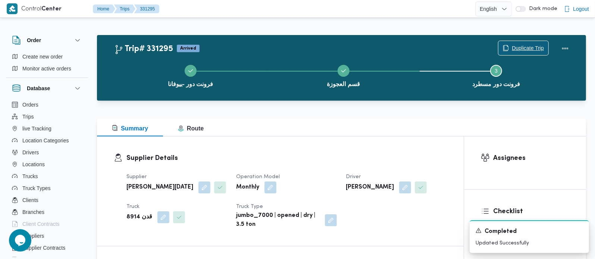
click at [531, 47] on span "Duplicate Trip" at bounding box center [528, 48] width 32 height 9
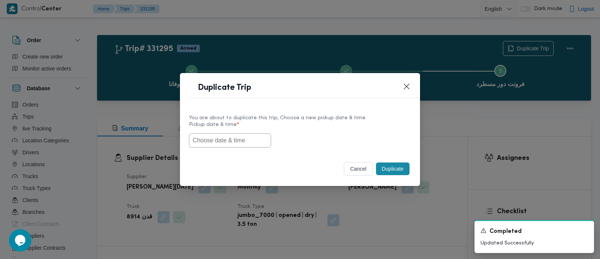
click at [234, 141] on input "text" at bounding box center [230, 141] width 82 height 14
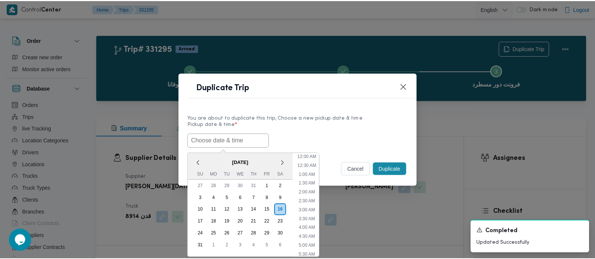
scroll to position [195, 0]
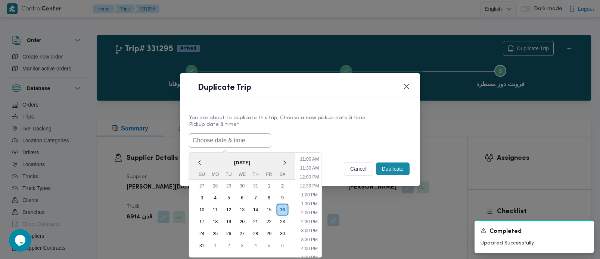
paste input "[DATE] 7:00AM"
type input "[DATE] 7:00AM"
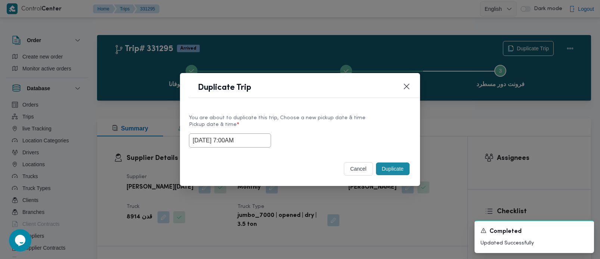
click at [289, 140] on div "[DATE] 7:00AM" at bounding box center [300, 141] width 222 height 14
click at [404, 168] on button "Duplicate" at bounding box center [393, 169] width 34 height 13
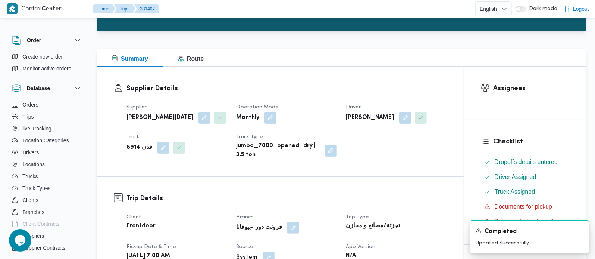
scroll to position [131, 0]
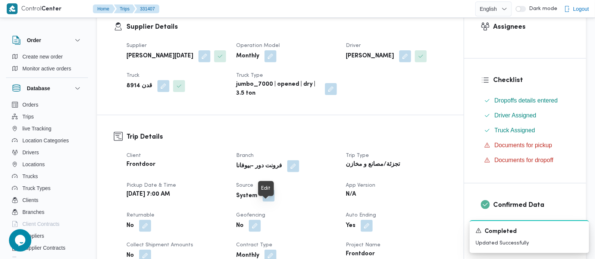
click at [267, 202] on button "button" at bounding box center [269, 196] width 12 height 12
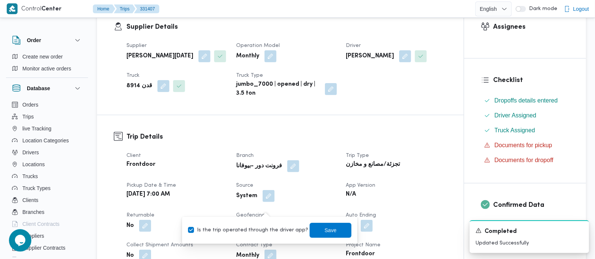
click at [267, 230] on label "Is the trip operated through the driver app?" at bounding box center [248, 230] width 120 height 9
checkbox input "false"
click at [325, 230] on span "Save" at bounding box center [331, 230] width 12 height 9
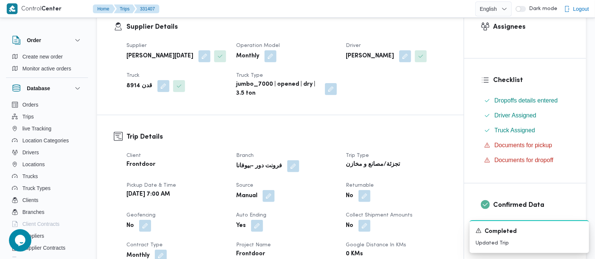
scroll to position [0, 0]
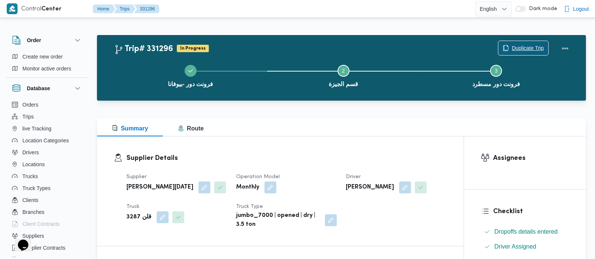
click at [518, 50] on span "Duplicate Trip" at bounding box center [528, 48] width 32 height 9
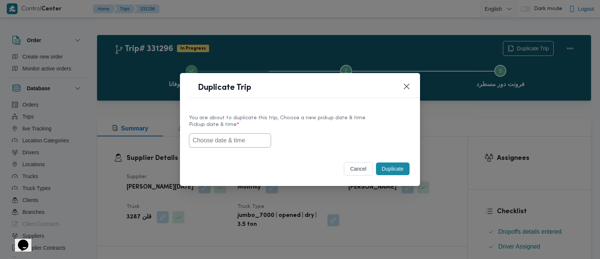
click at [235, 138] on input "text" at bounding box center [230, 141] width 82 height 14
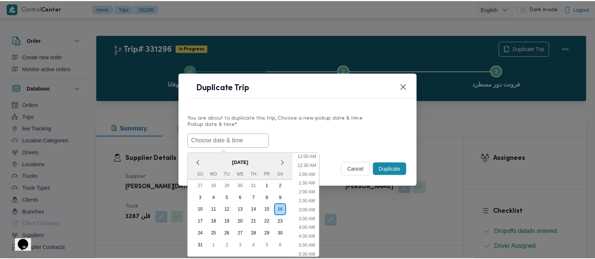
scroll to position [195, 0]
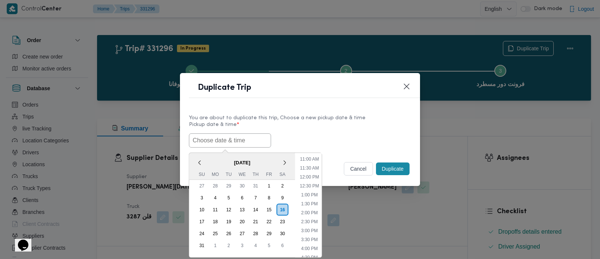
paste input "[DATE] 7:00AM"
type input "[DATE] 7:00AM"
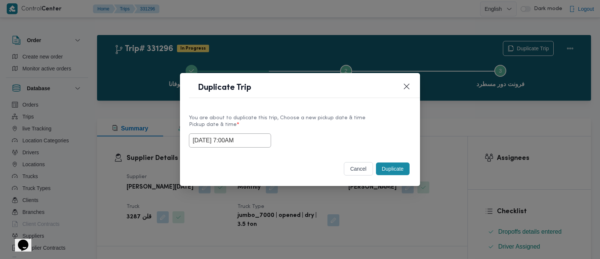
click at [355, 125] on label "Pickup date & time *" at bounding box center [300, 128] width 222 height 12
click at [405, 165] on button "Duplicate" at bounding box center [393, 169] width 34 height 13
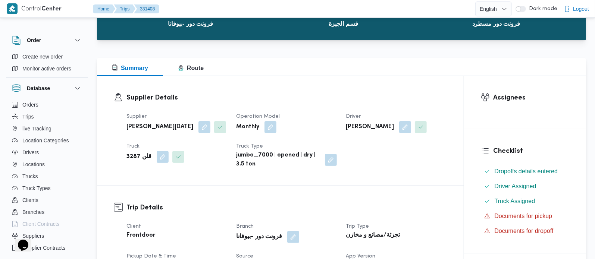
scroll to position [175, 0]
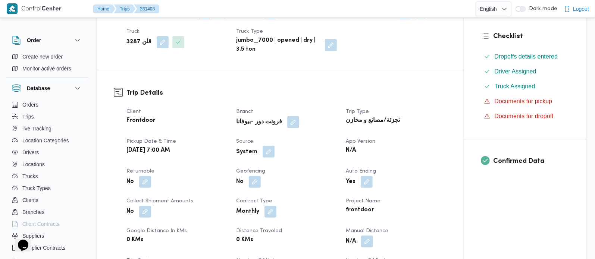
click at [270, 158] on button "button" at bounding box center [269, 152] width 12 height 12
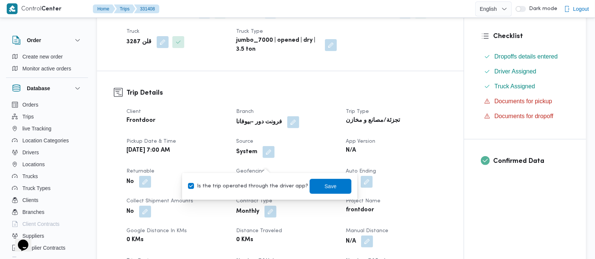
click at [265, 182] on label "Is the trip operated through the driver app?" at bounding box center [248, 186] width 120 height 9
checkbox input "false"
click at [310, 188] on span "Save" at bounding box center [331, 186] width 42 height 15
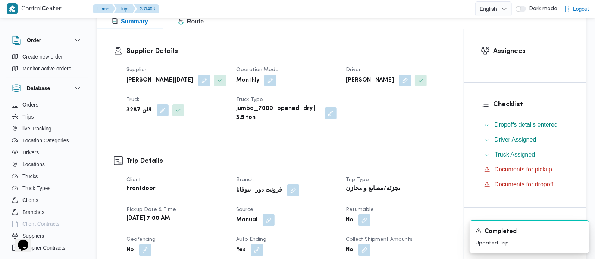
scroll to position [0, 0]
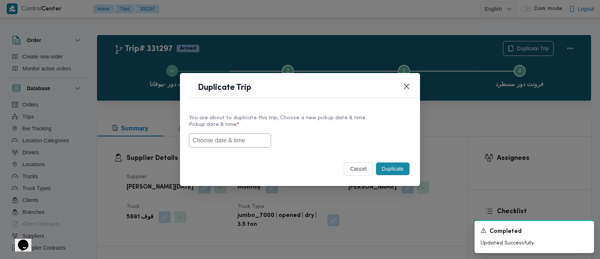
click at [233, 136] on input "text" at bounding box center [230, 141] width 82 height 14
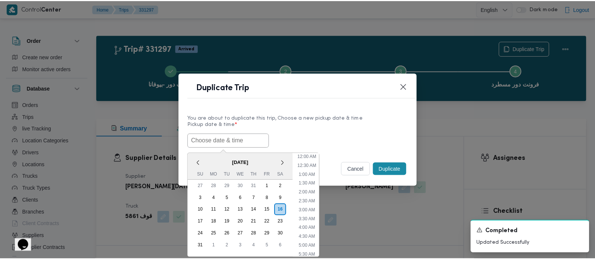
scroll to position [195, 0]
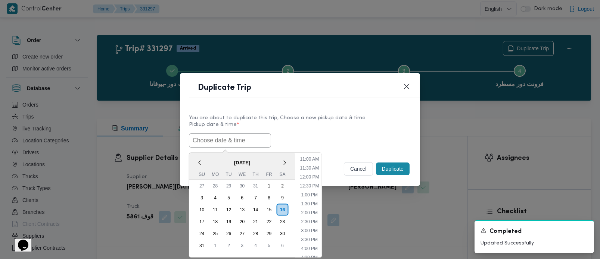
paste input "[DATE] 7:00AM"
type input "[DATE] 7:00AM"
click at [310, 134] on div "17/08/2025 7:00AM < August 2025 > Su Mo Tu We Th Fr Sa 27 28 29 30 31 1 2 3 4 5…" at bounding box center [300, 141] width 222 height 14
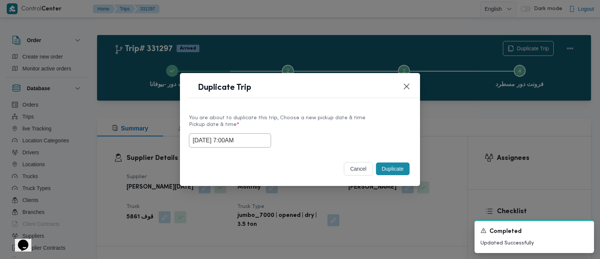
click at [398, 171] on button "Duplicate" at bounding box center [393, 169] width 34 height 13
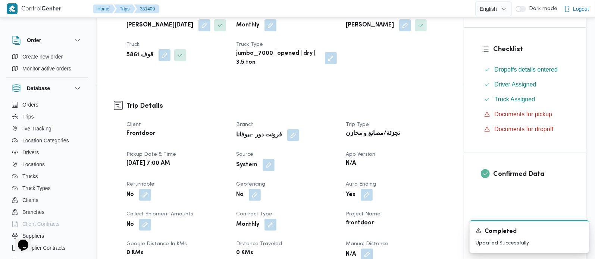
scroll to position [175, 0]
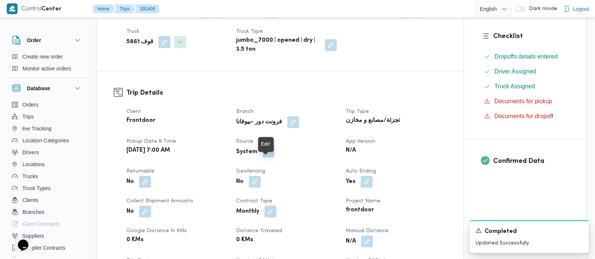
click at [269, 158] on button "button" at bounding box center [269, 152] width 12 height 12
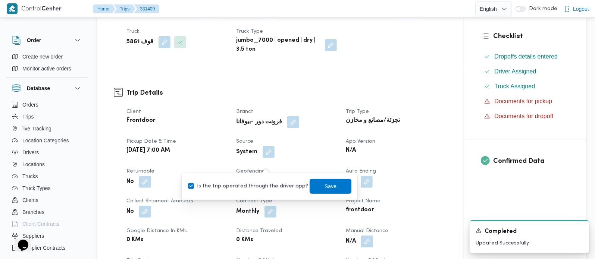
click at [259, 189] on label "Is the trip operated through the driver app?" at bounding box center [248, 186] width 120 height 9
checkbox input "false"
click at [345, 190] on div "You are in a dialog. To close this dialog, hit escape. Is the trip operated thr…" at bounding box center [269, 186] width 175 height 27
click at [336, 190] on span "Save" at bounding box center [331, 186] width 42 height 15
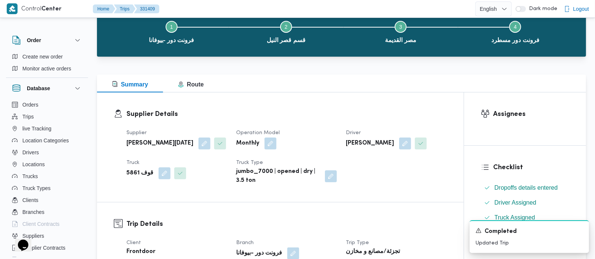
scroll to position [44, 0]
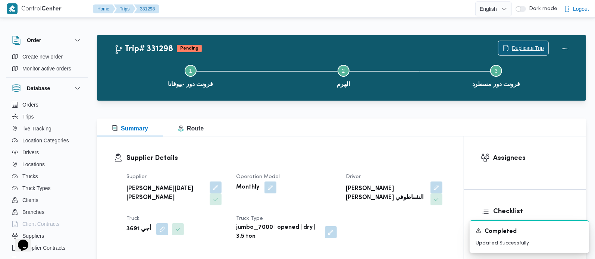
click at [524, 42] on span "Duplicate Trip" at bounding box center [524, 48] width 50 height 14
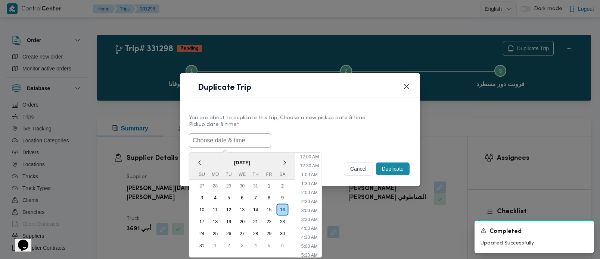
click at [222, 140] on input "text" at bounding box center [230, 141] width 82 height 14
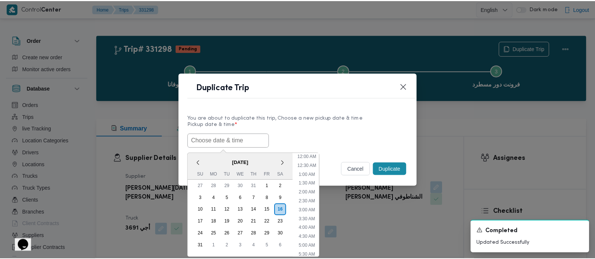
scroll to position [195, 0]
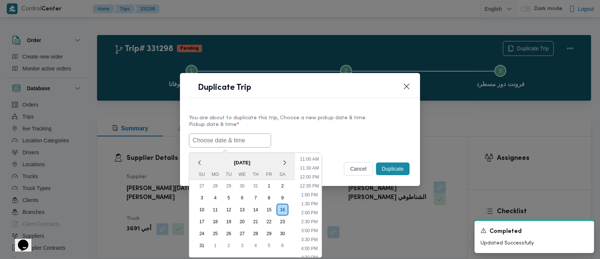
paste input "[DATE] 7:00AM"
type input "[DATE] 7:00AM"
click at [285, 128] on label "Pickup date & time *" at bounding box center [300, 128] width 222 height 12
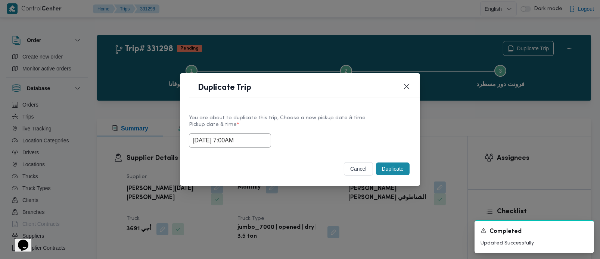
click at [395, 171] on button "Duplicate" at bounding box center [393, 169] width 34 height 13
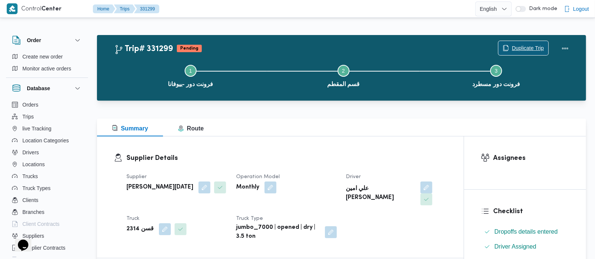
click at [529, 48] on span "Duplicate Trip" at bounding box center [528, 48] width 32 height 9
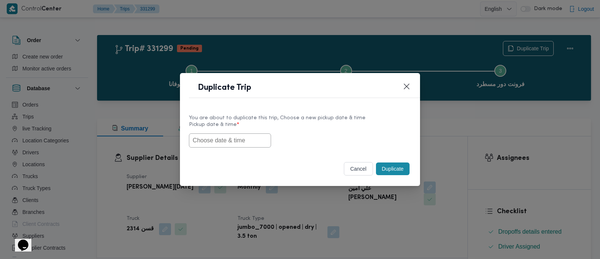
click at [252, 138] on input "text" at bounding box center [230, 141] width 82 height 14
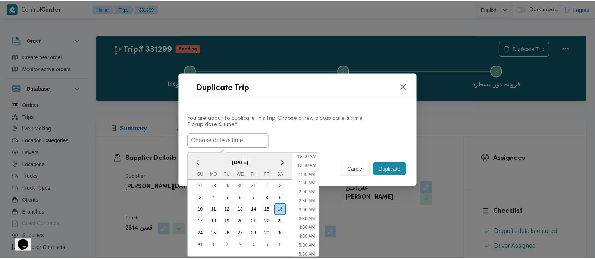
scroll to position [195, 0]
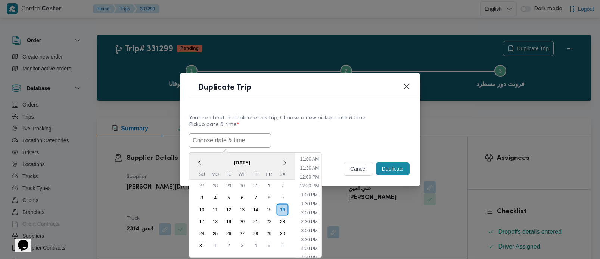
paste input "[DATE] 7:00AM"
type input "[DATE] 7:00AM"
click at [384, 139] on div "17/08/2025 7:00AM < August 2025 > Su Mo Tu We Th Fr Sa 27 28 29 30 31 1 2 3 4 5…" at bounding box center [300, 141] width 222 height 14
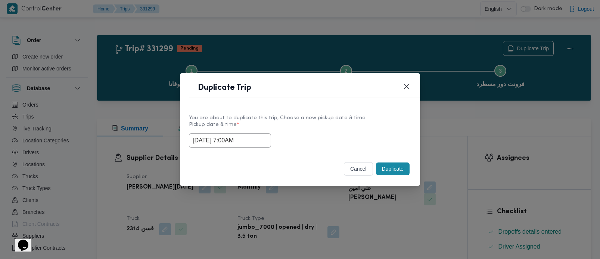
click at [399, 172] on button "Duplicate" at bounding box center [393, 169] width 34 height 13
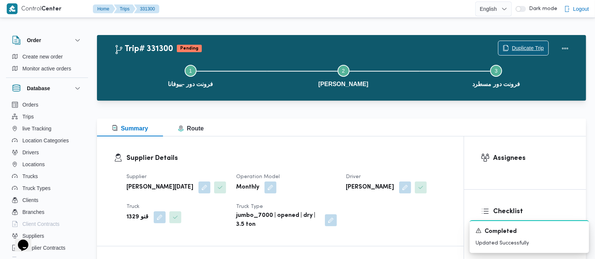
click at [522, 50] on span "Duplicate Trip" at bounding box center [528, 48] width 32 height 9
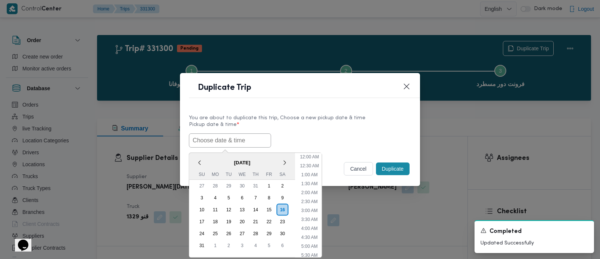
click at [231, 135] on input "text" at bounding box center [230, 141] width 82 height 14
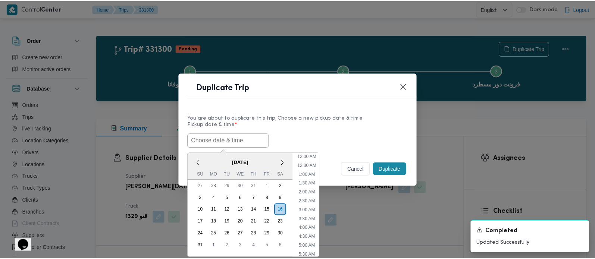
scroll to position [195, 0]
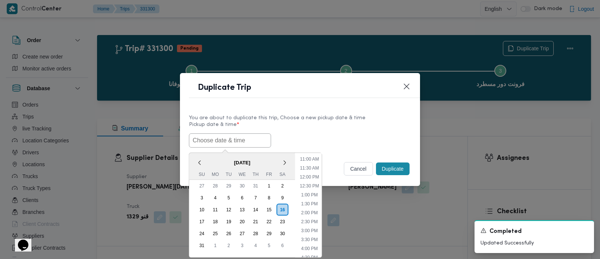
paste input "[DATE] 7:00AM"
type input "[DATE] 7:00AM"
drag, startPoint x: 347, startPoint y: 121, endPoint x: 384, endPoint y: 155, distance: 51.0
click at [347, 121] on div "You are about to duplicate this trip, Choose a new pickup date & time" at bounding box center [300, 118] width 222 height 8
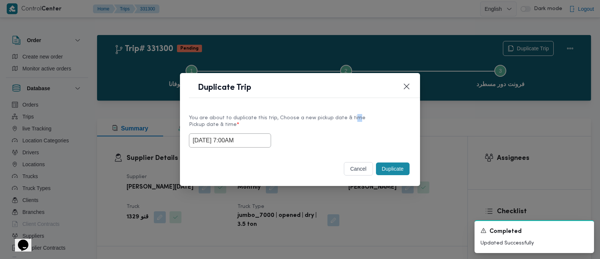
click at [398, 167] on button "Duplicate" at bounding box center [393, 169] width 34 height 13
